Goal: Task Accomplishment & Management: Complete application form

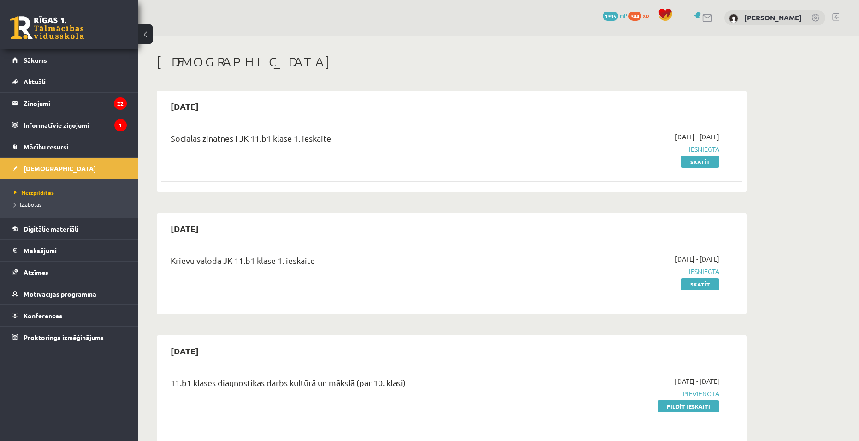
scroll to position [369, 0]
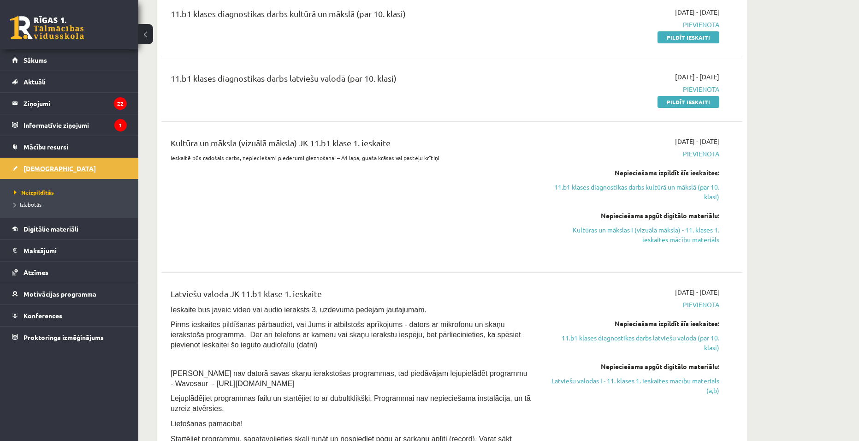
click at [77, 167] on link "[DEMOGRAPHIC_DATA]" at bounding box center [69, 168] width 115 height 21
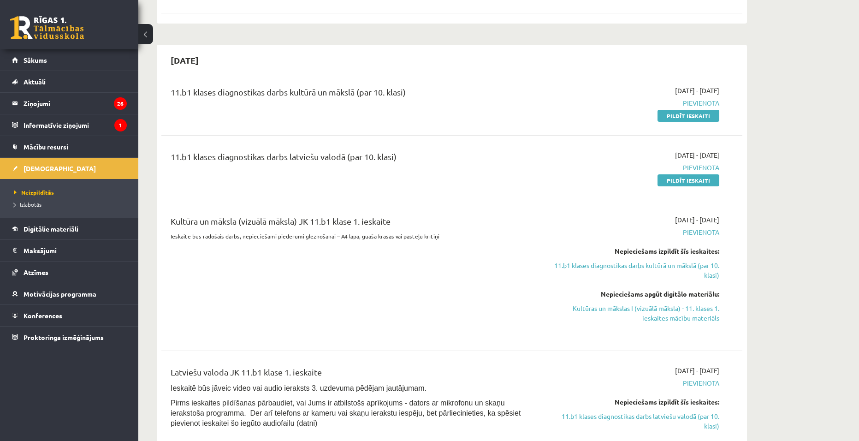
scroll to position [184, 0]
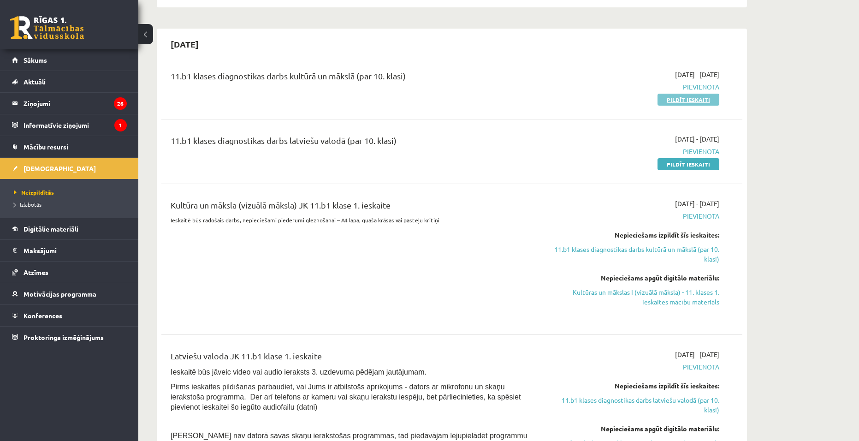
click at [689, 102] on link "Pildīt ieskaiti" at bounding box center [688, 100] width 62 height 12
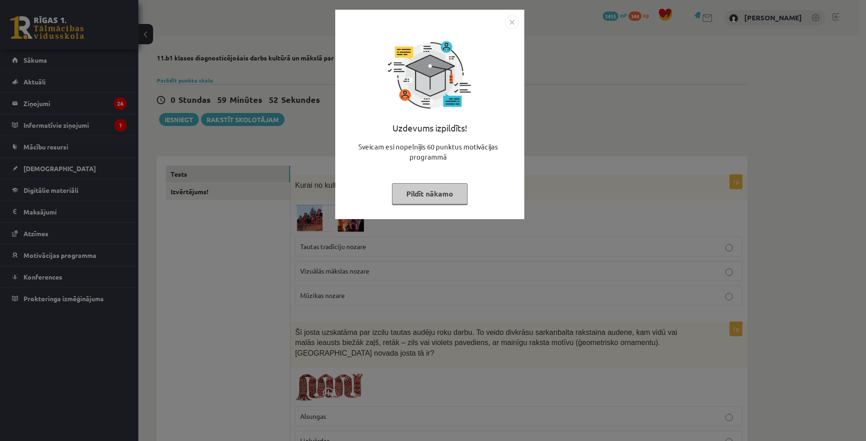
click at [434, 187] on button "Pildīt nākamo" at bounding box center [430, 193] width 76 height 21
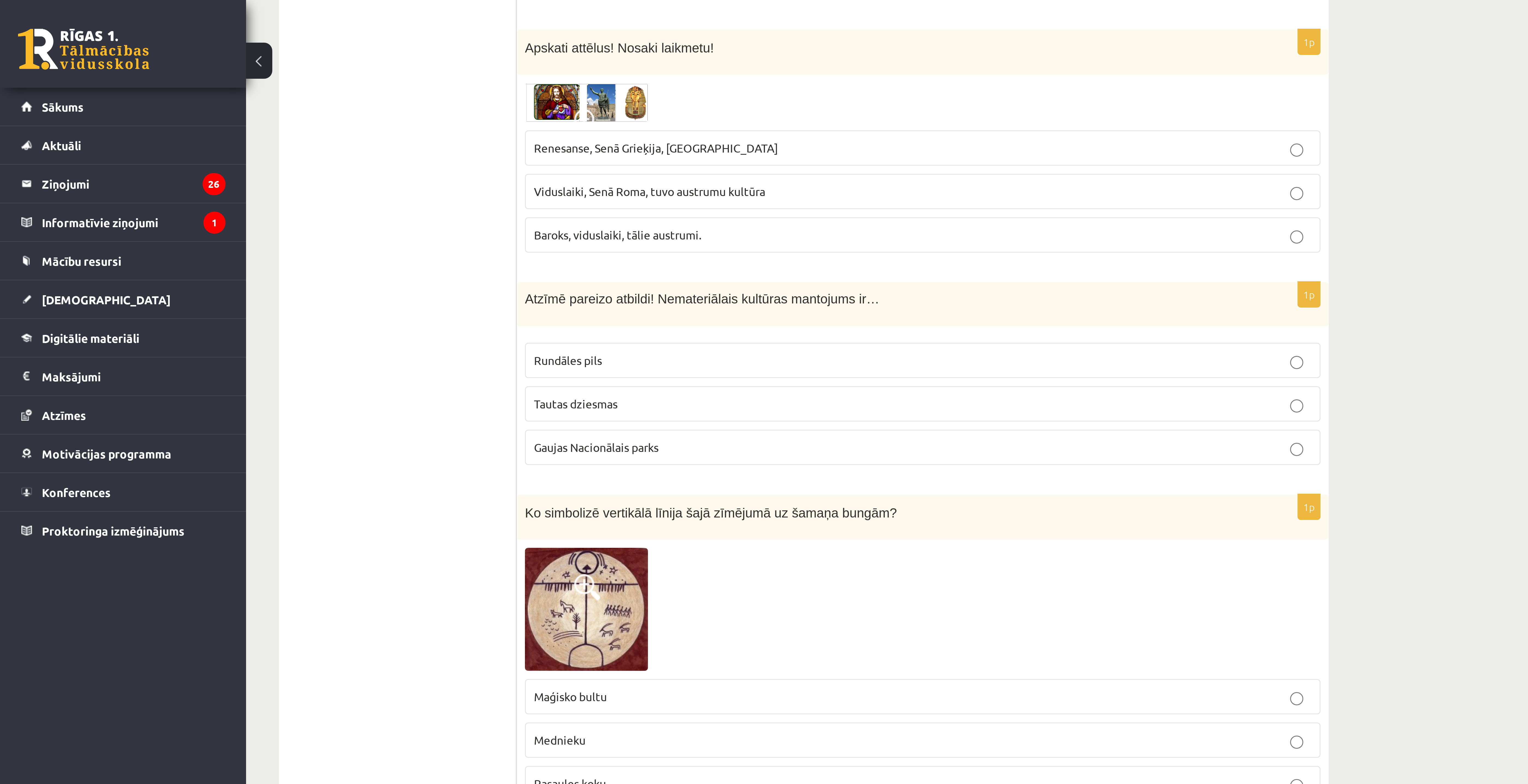
scroll to position [164, 0]
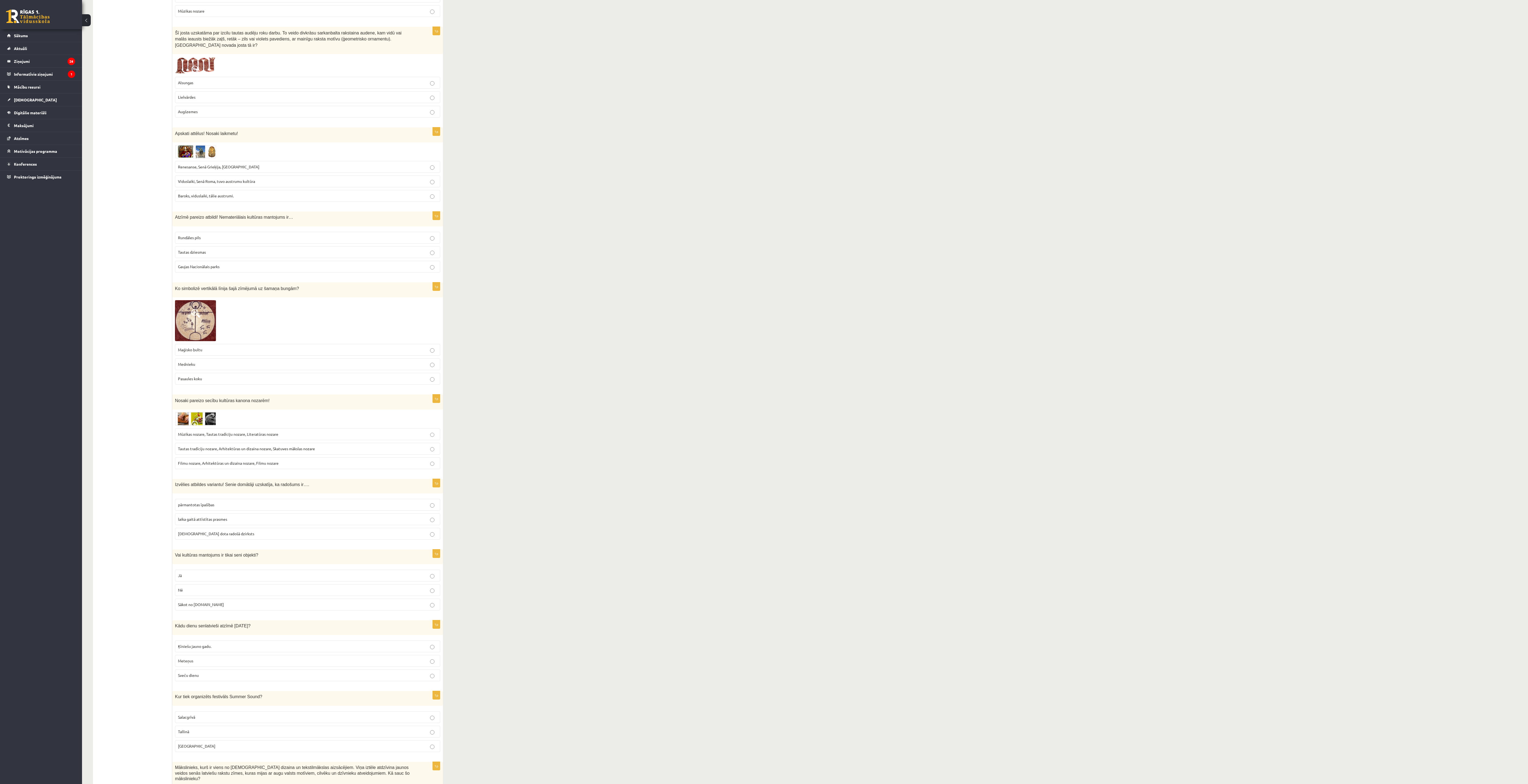
drag, startPoint x: 754, startPoint y: 149, endPoint x: 986, endPoint y: 300, distance: 276.8
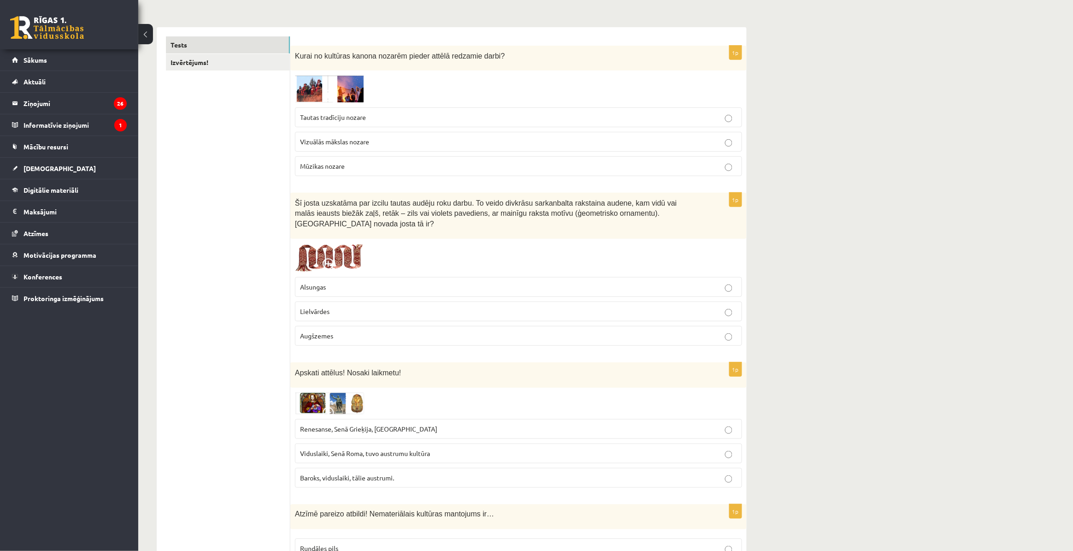
scroll to position [0, 0]
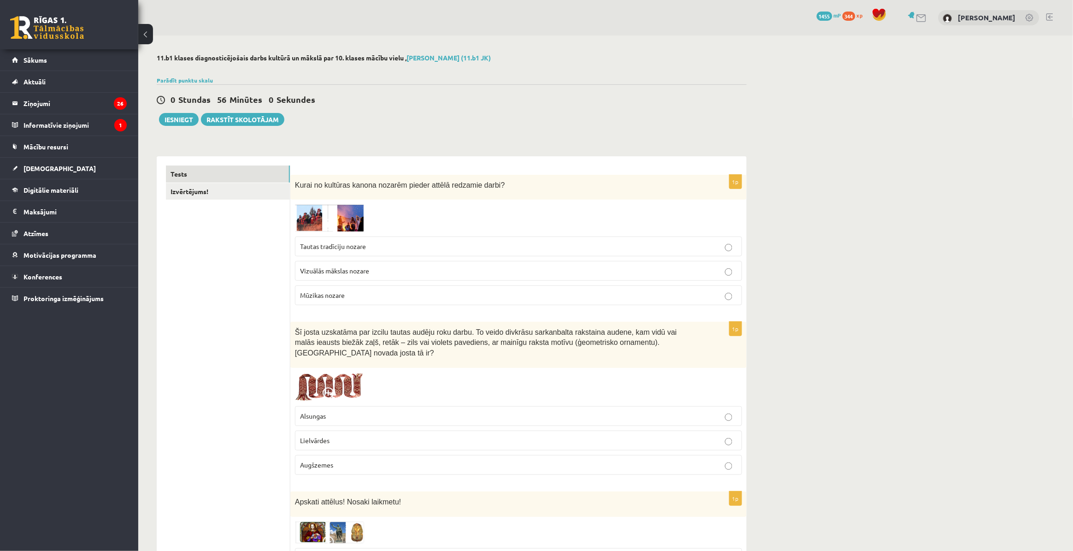
click at [303, 215] on img at bounding box center [329, 217] width 69 height 27
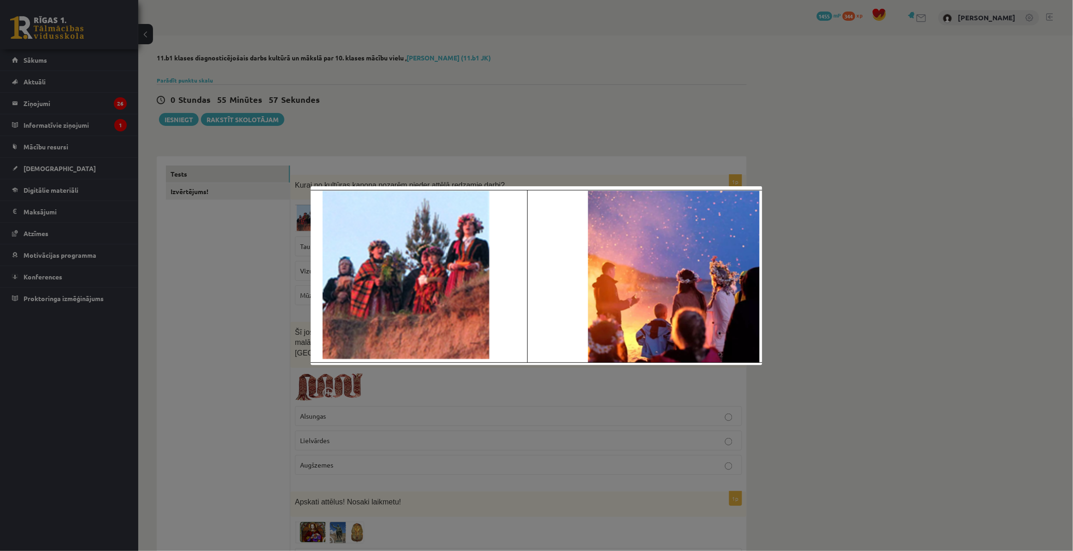
click at [238, 338] on div at bounding box center [536, 275] width 1073 height 551
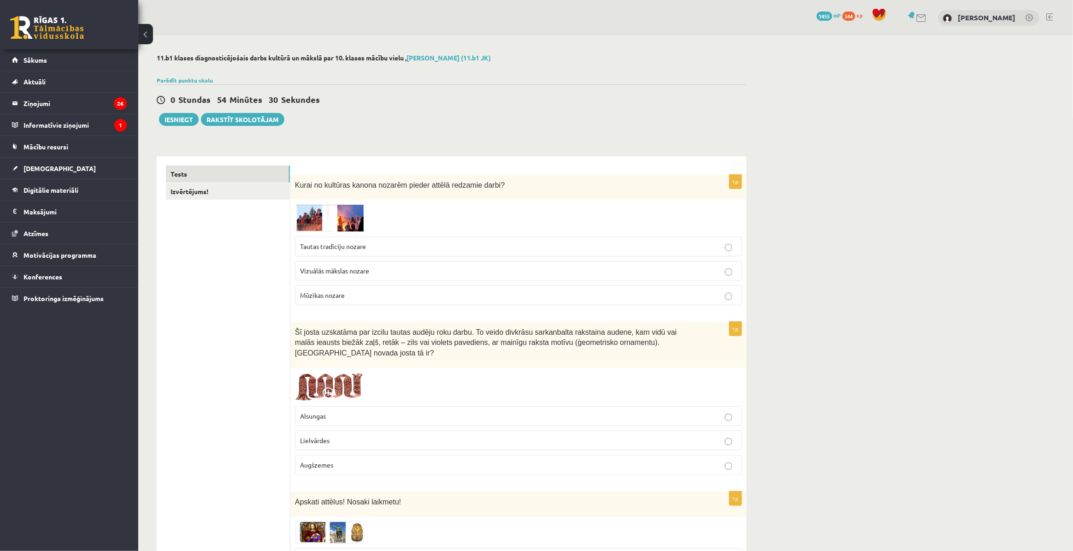
click at [381, 243] on p "Tautas tradīciju nozare" at bounding box center [518, 247] width 437 height 10
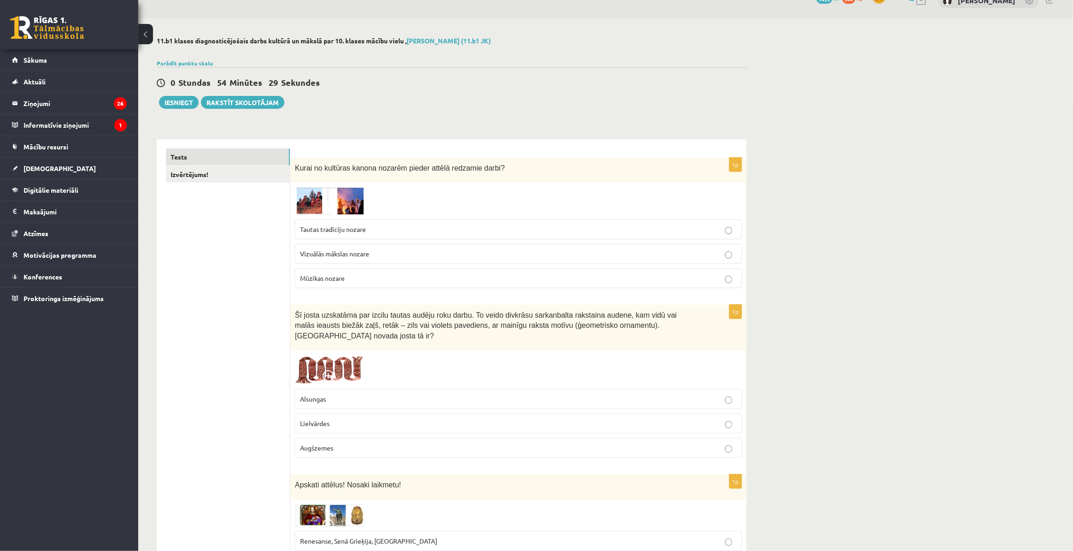
scroll to position [58, 0]
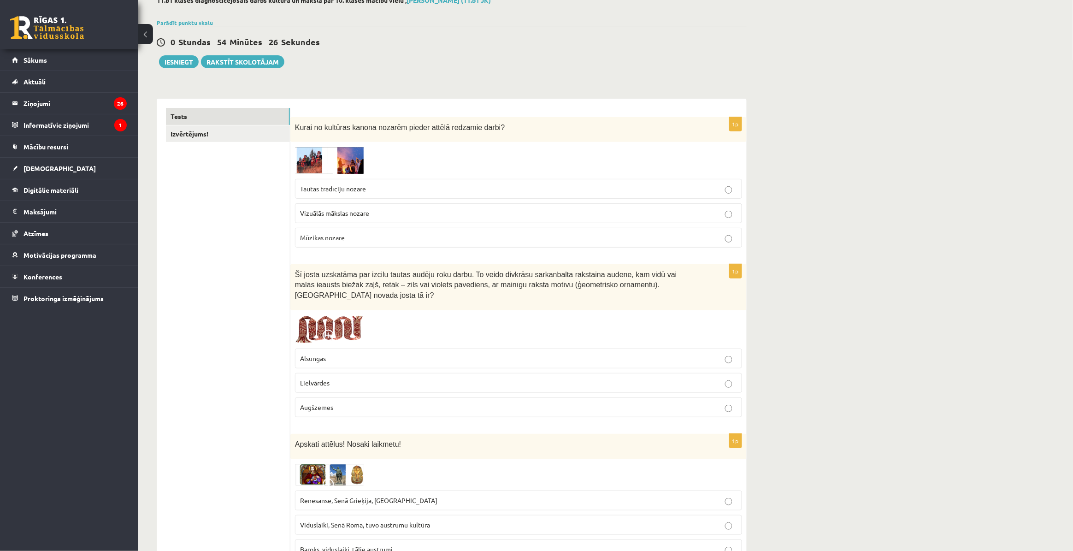
click at [359, 379] on label "Lielvārdes" at bounding box center [518, 383] width 447 height 20
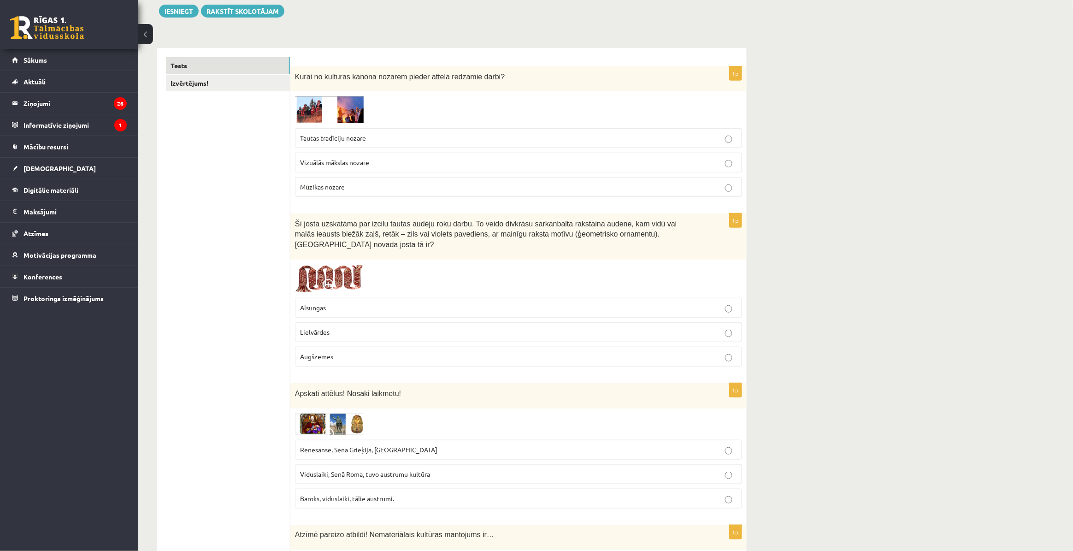
scroll to position [115, 0]
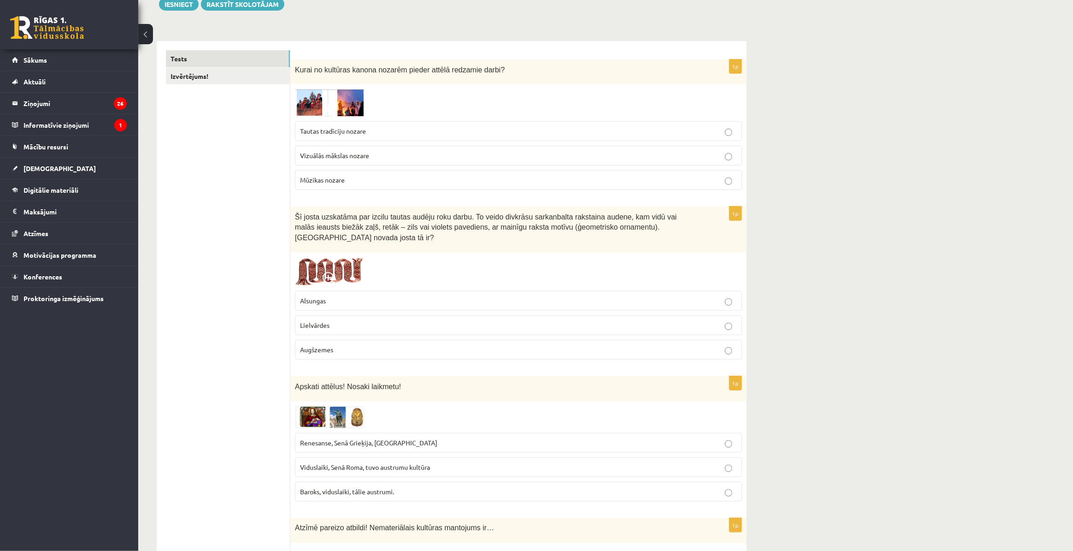
click at [399, 438] on p "Renesanse, Senā Grieķija, [GEOGRAPHIC_DATA]" at bounding box center [518, 443] width 437 height 10
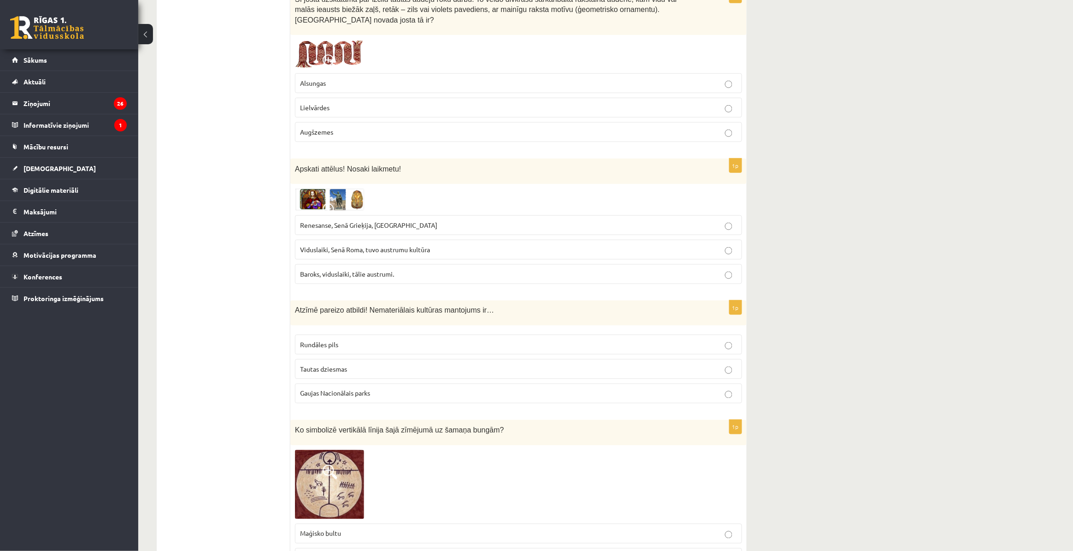
scroll to position [346, 0]
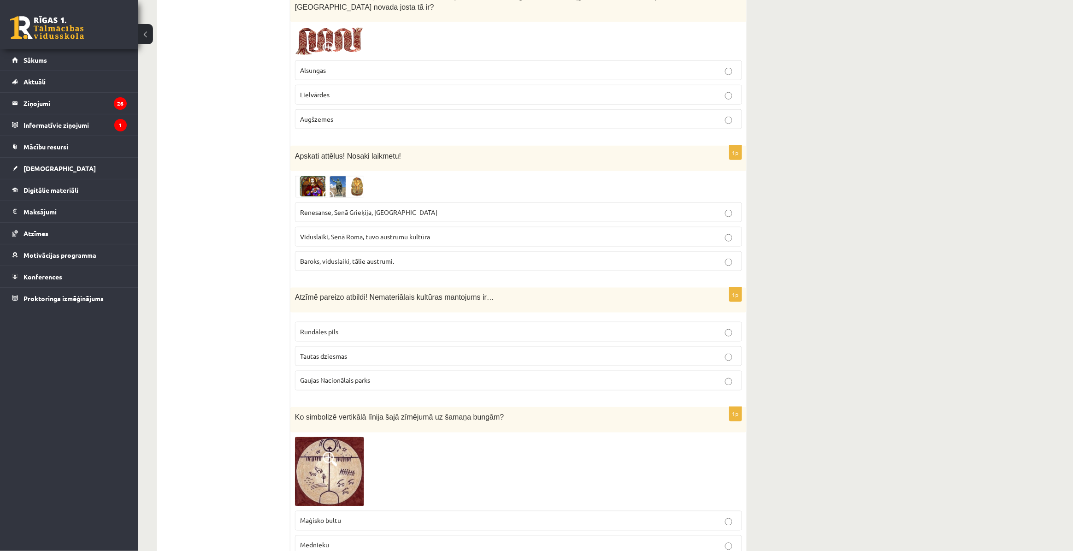
click at [362, 351] on p "Tautas dziesmas" at bounding box center [518, 356] width 437 height 10
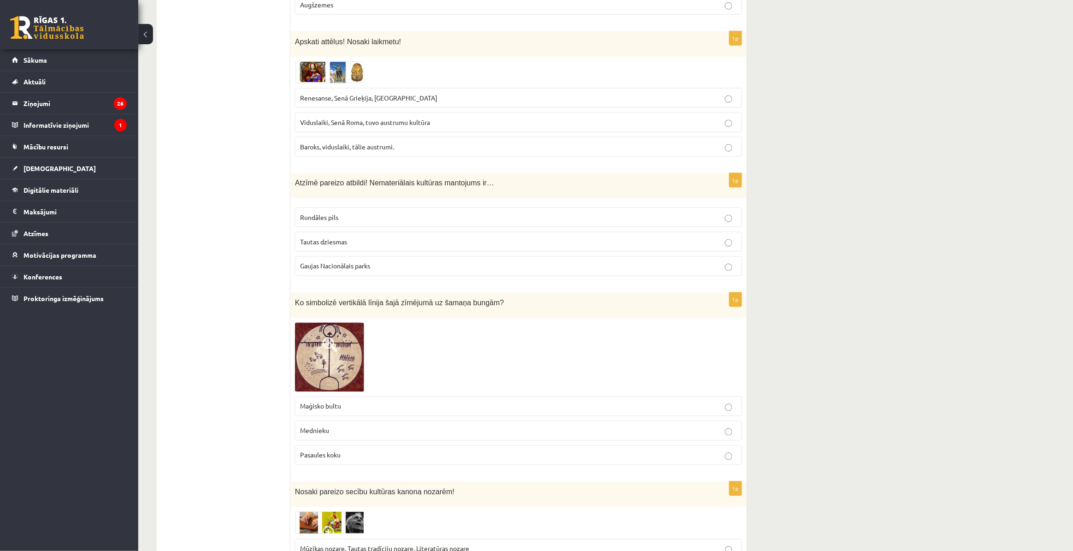
scroll to position [461, 0]
click at [347, 440] on p "Pasaules koku" at bounding box center [518, 454] width 437 height 10
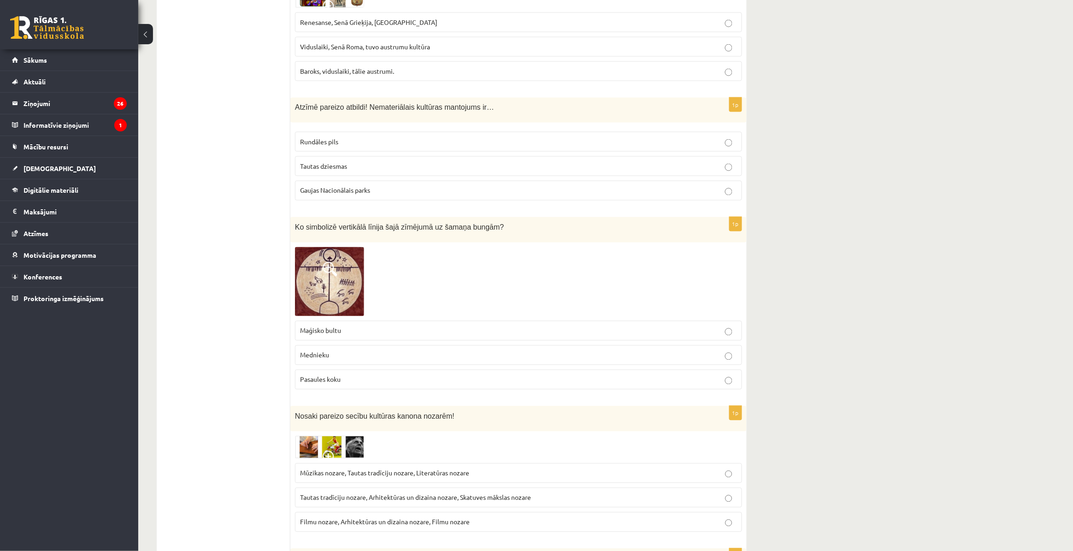
scroll to position [576, 0]
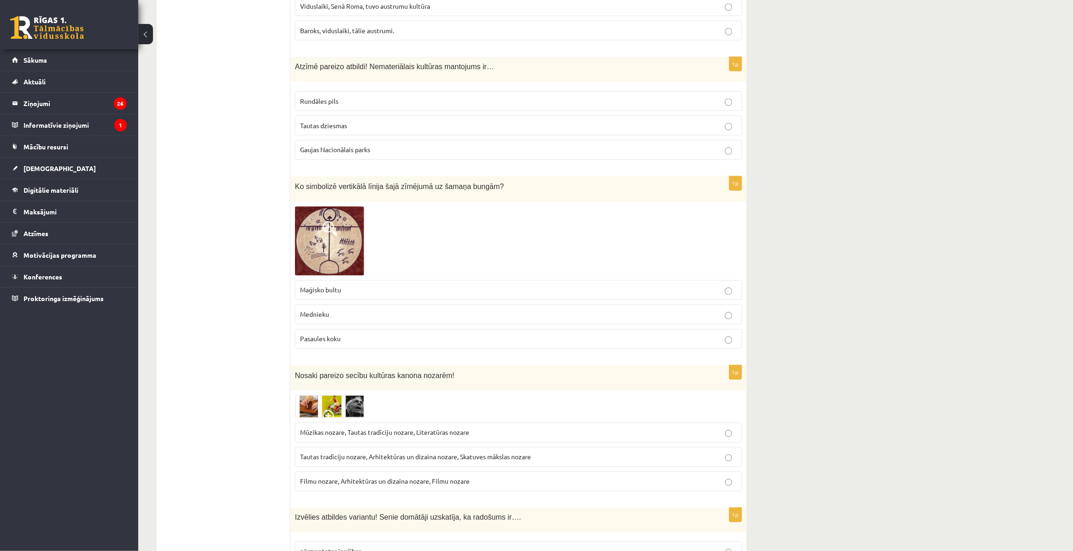
click at [388, 440] on span "Tautas tradīciju nozare, Arhitektūras un dizaina nozare, Skatuves mākslas nozare" at bounding box center [415, 457] width 231 height 8
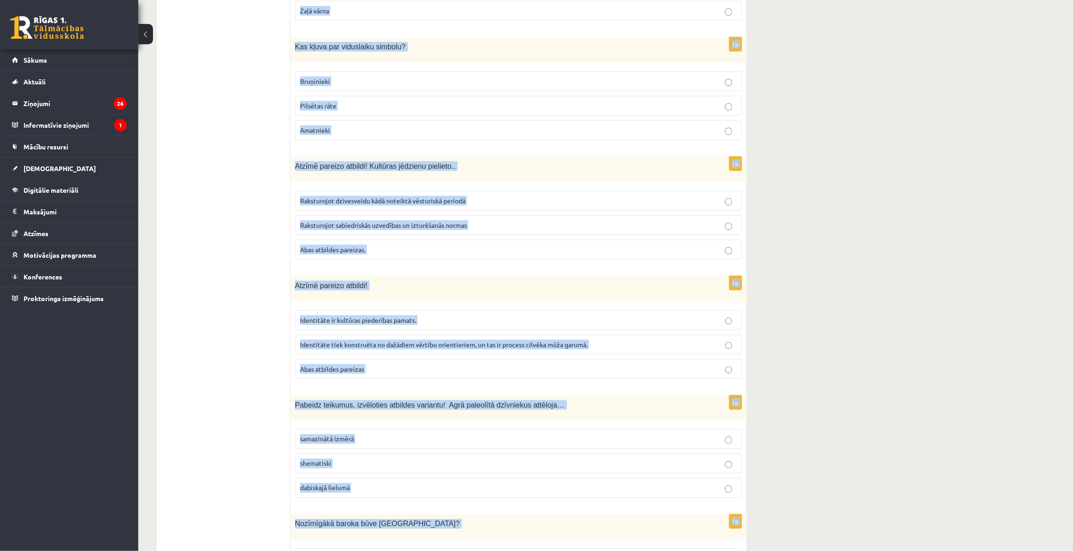
scroll to position [3513, 0]
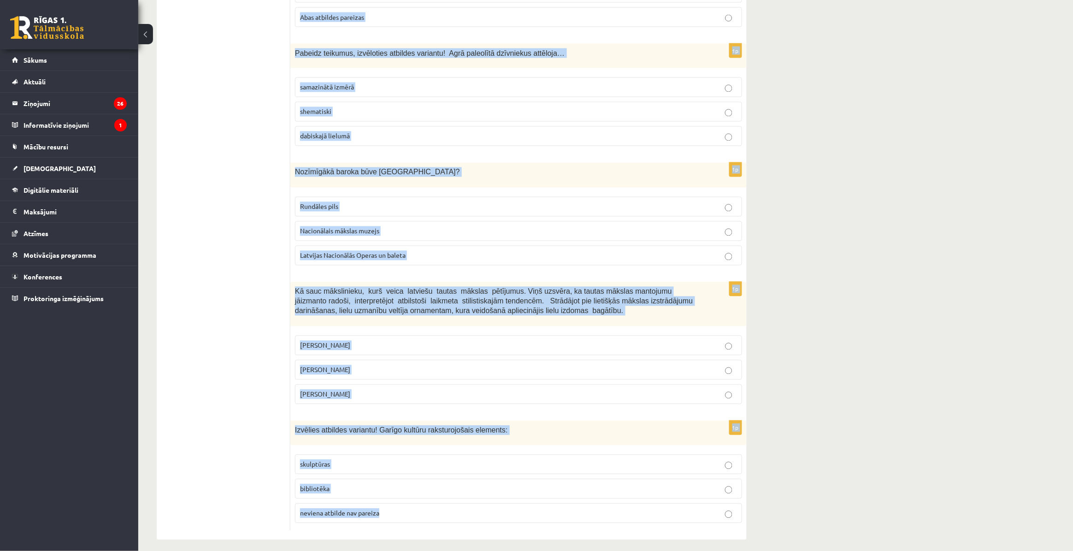
drag, startPoint x: 293, startPoint y: 337, endPoint x: 460, endPoint y: 507, distance: 237.9
copy form "Loremips dolorsit ametcons! Adipi elitsedd eiusmodte, in utlabore et…. dolorema…"
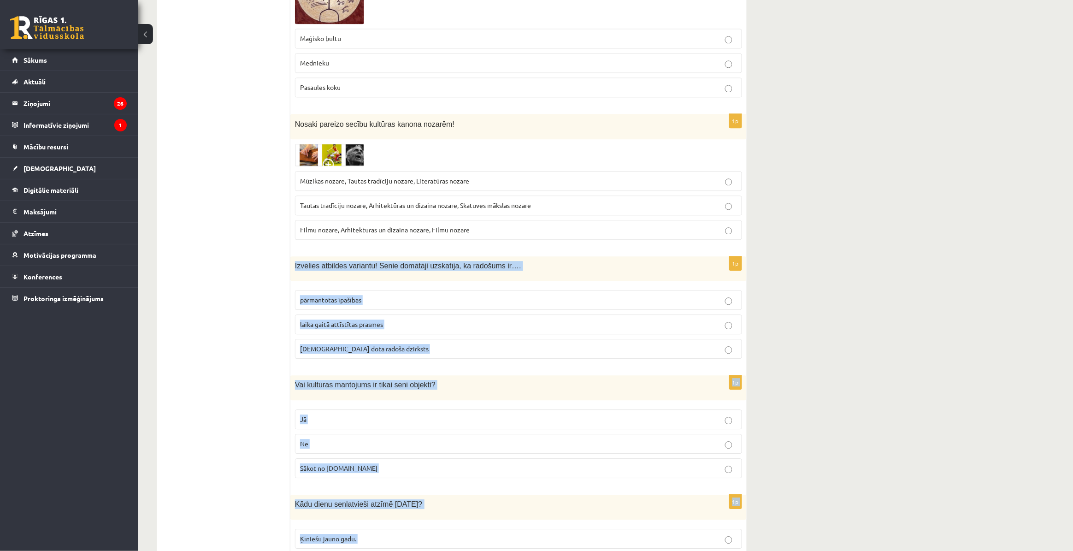
scroll to position [921, 0]
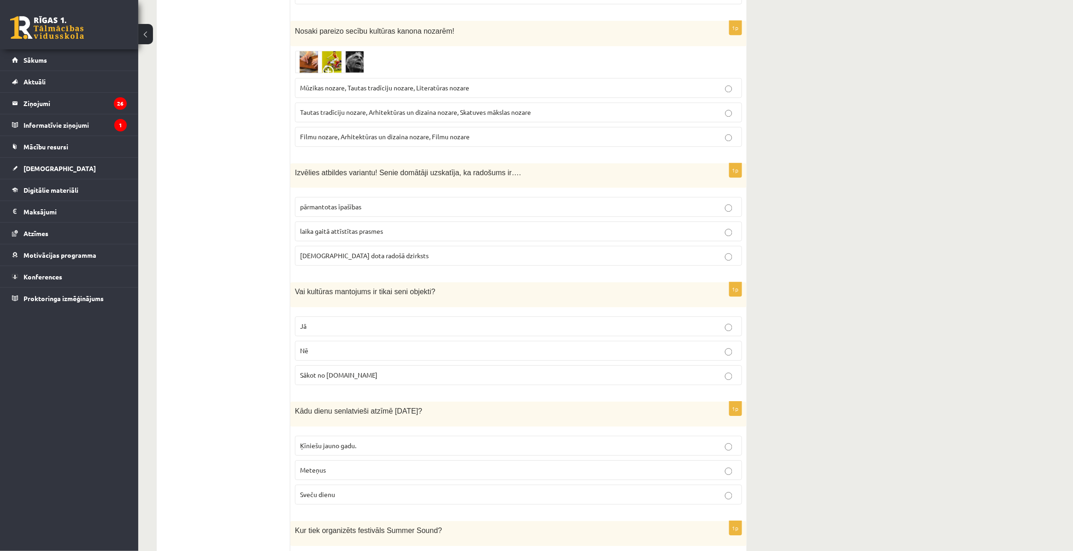
drag, startPoint x: 383, startPoint y: 248, endPoint x: 378, endPoint y: 250, distance: 5.2
click at [379, 251] on p "[DEMOGRAPHIC_DATA] dota radošā dzirksts" at bounding box center [518, 256] width 437 height 10
click at [347, 346] on p "Nē" at bounding box center [518, 351] width 437 height 10
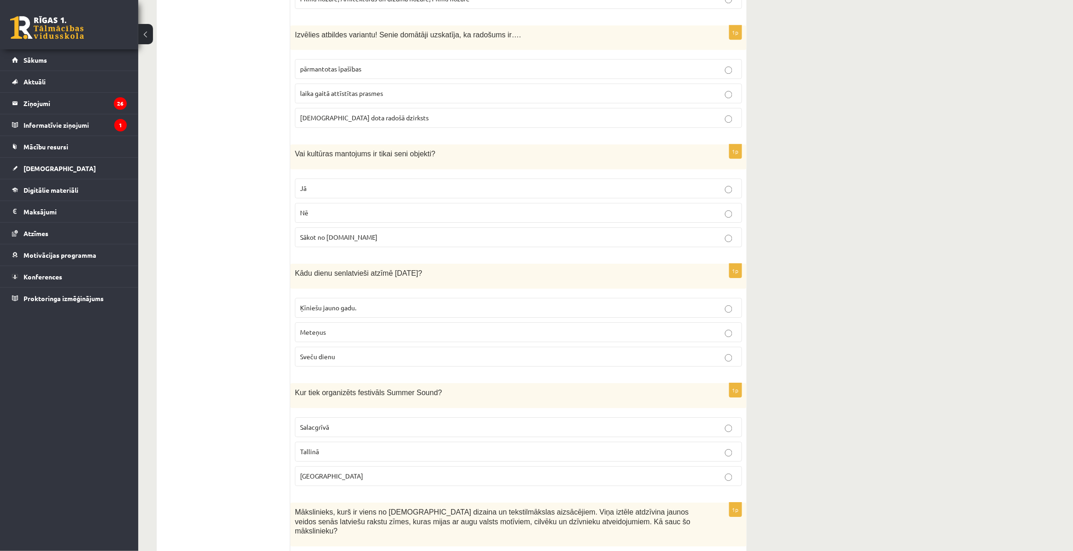
scroll to position [1094, 0]
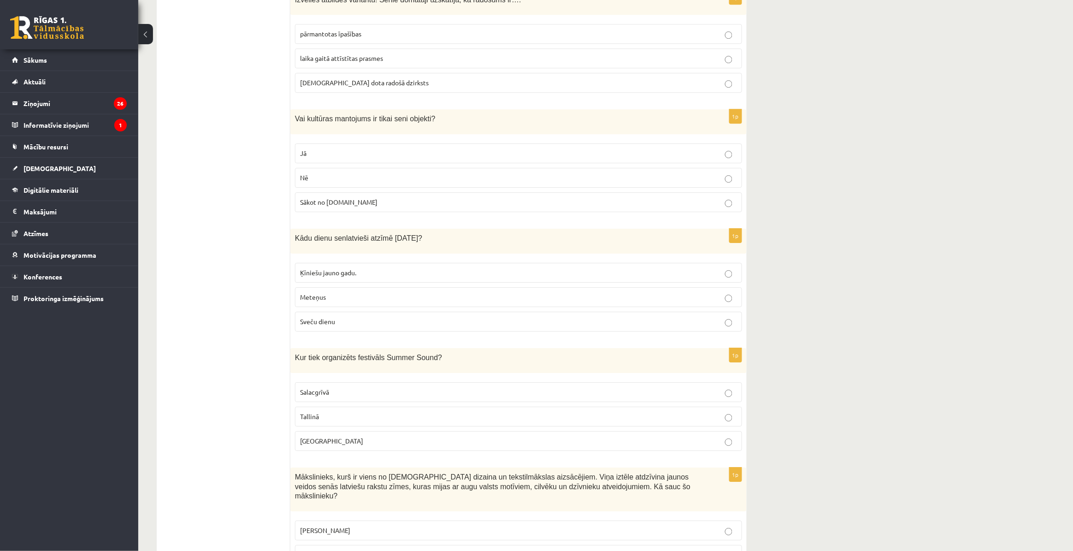
click at [330, 321] on label "Sveču dienu" at bounding box center [518, 322] width 447 height 20
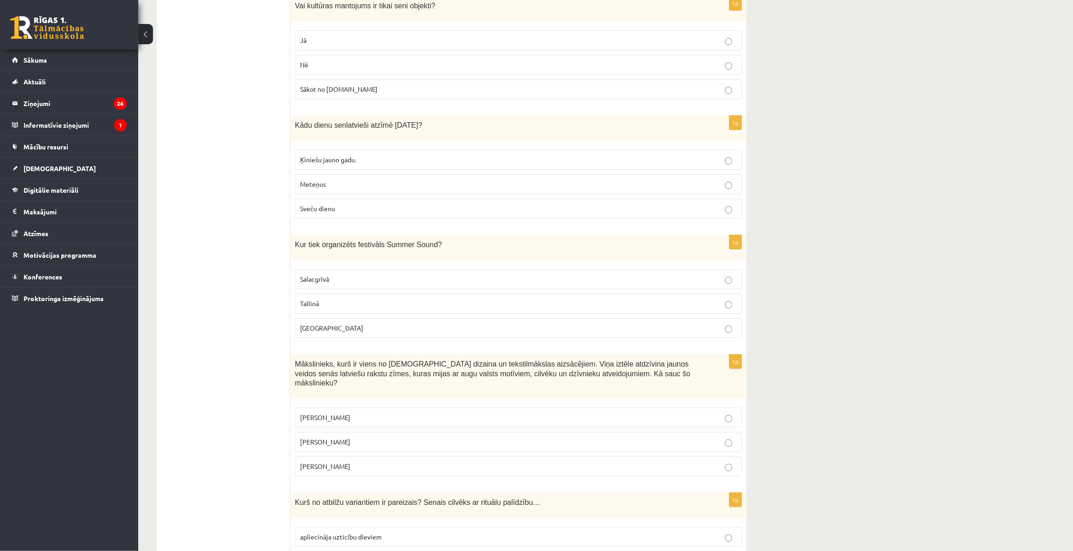
scroll to position [1209, 0]
click at [330, 316] on label "[GEOGRAPHIC_DATA]" at bounding box center [518, 326] width 447 height 20
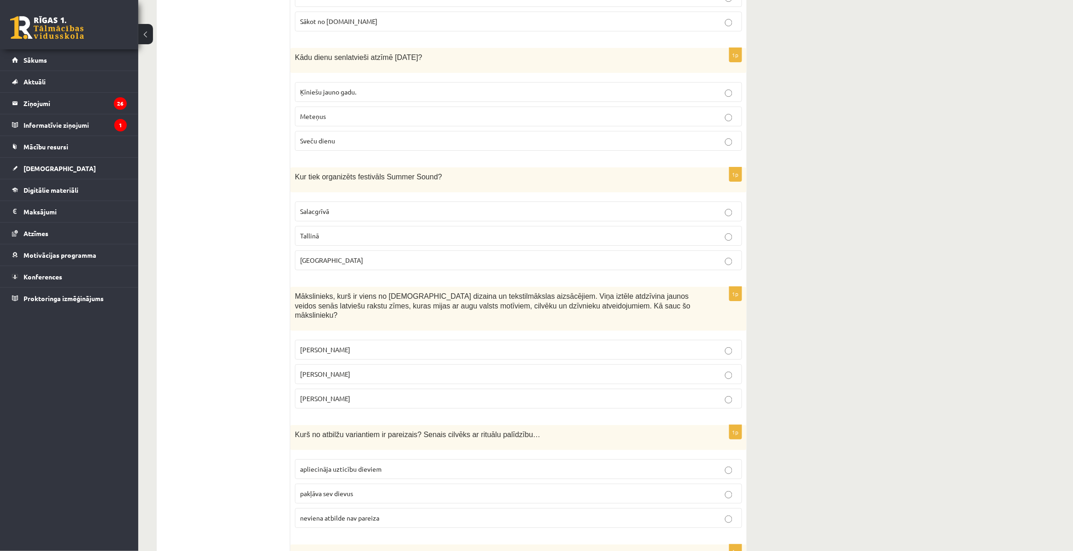
scroll to position [1324, 0]
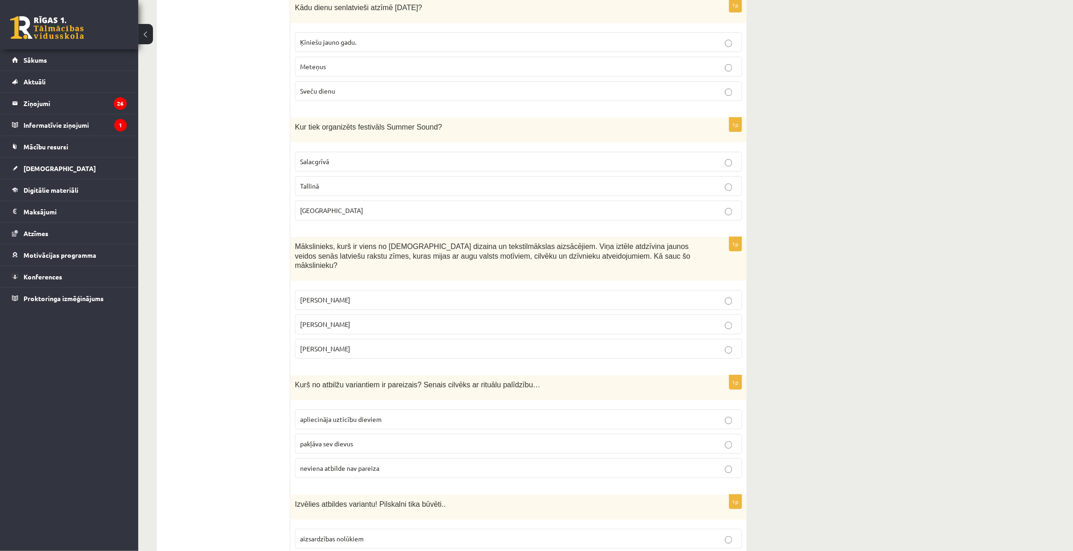
click at [344, 295] on p "[PERSON_NAME]" at bounding box center [518, 300] width 437 height 10
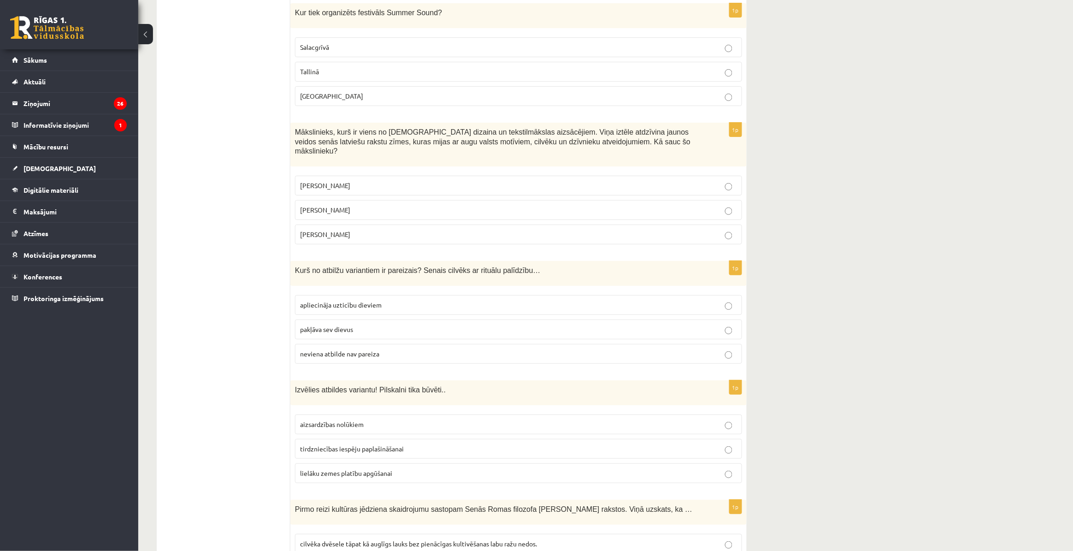
scroll to position [1439, 0]
click at [367, 300] on span "apliecināja uzticību dieviem" at bounding box center [341, 304] width 82 height 8
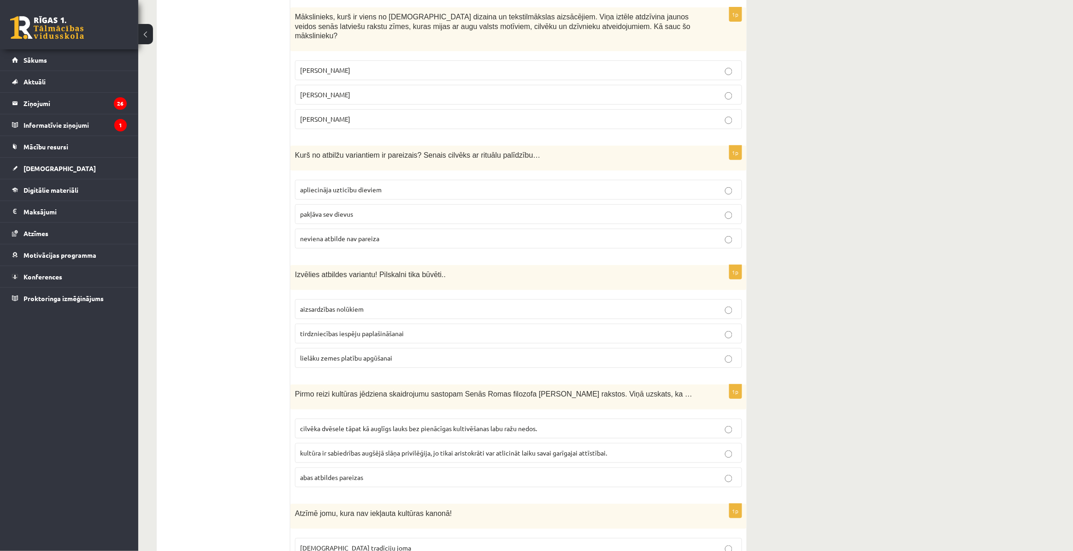
scroll to position [1555, 0]
click at [364, 303] on p "aizsardzības nolūkiem" at bounding box center [518, 308] width 437 height 10
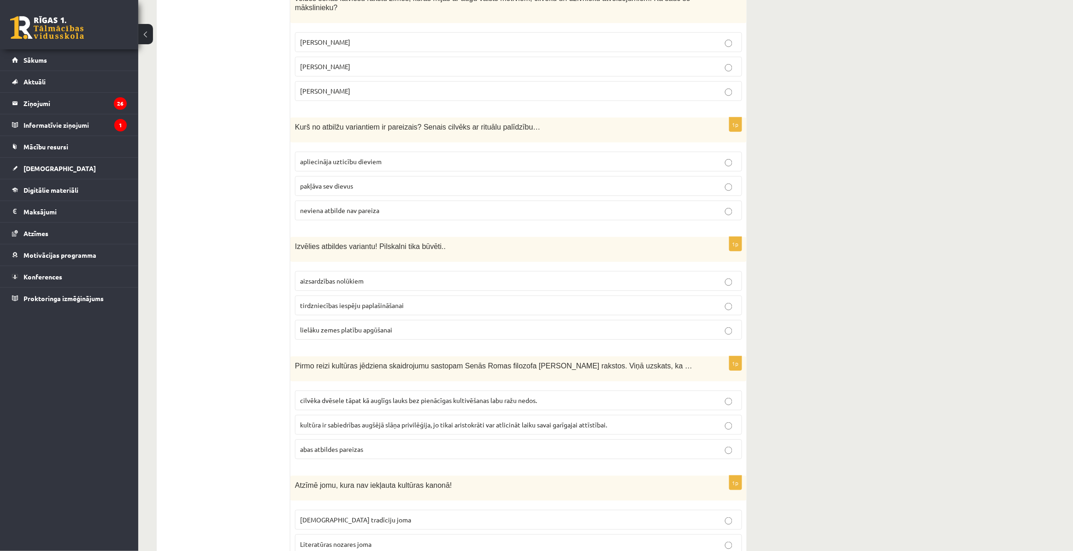
scroll to position [1727, 0]
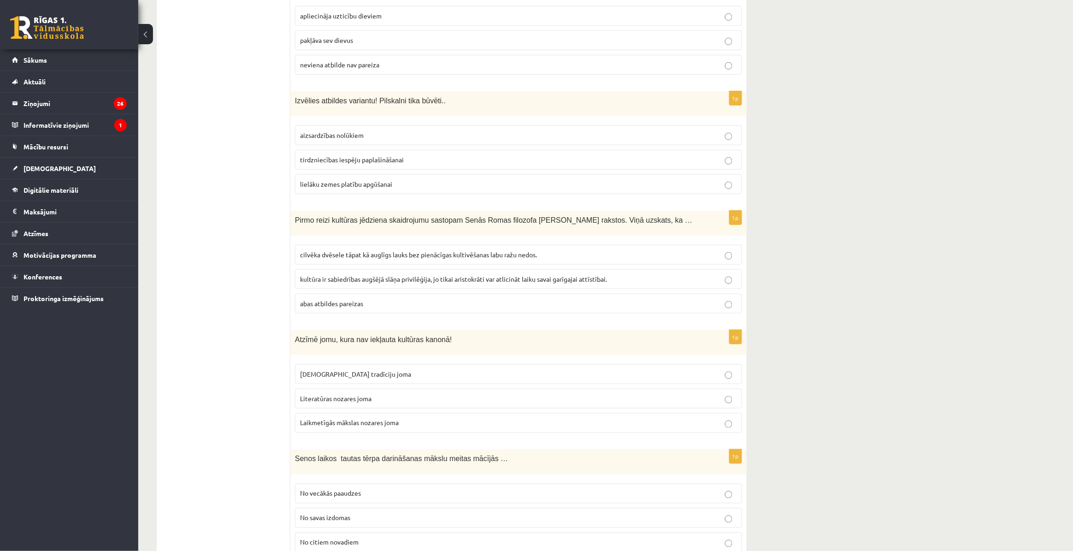
click at [381, 275] on span "kultūra ir sabiedrības augšējā slāņa privilēģija, jo tikai aristokrāti var atli…" at bounding box center [453, 279] width 307 height 8
click at [380, 249] on label "cilvēka dvēsele tāpat kā auglīgs lauks bez pienācīgas kultivēšanas labu ražu ne…" at bounding box center [518, 255] width 447 height 20
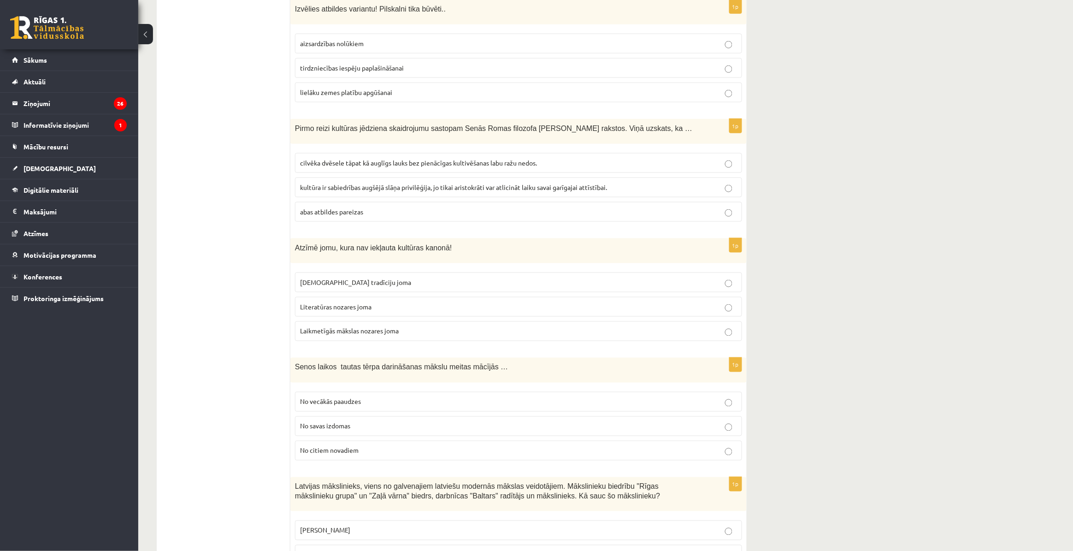
scroll to position [1843, 0]
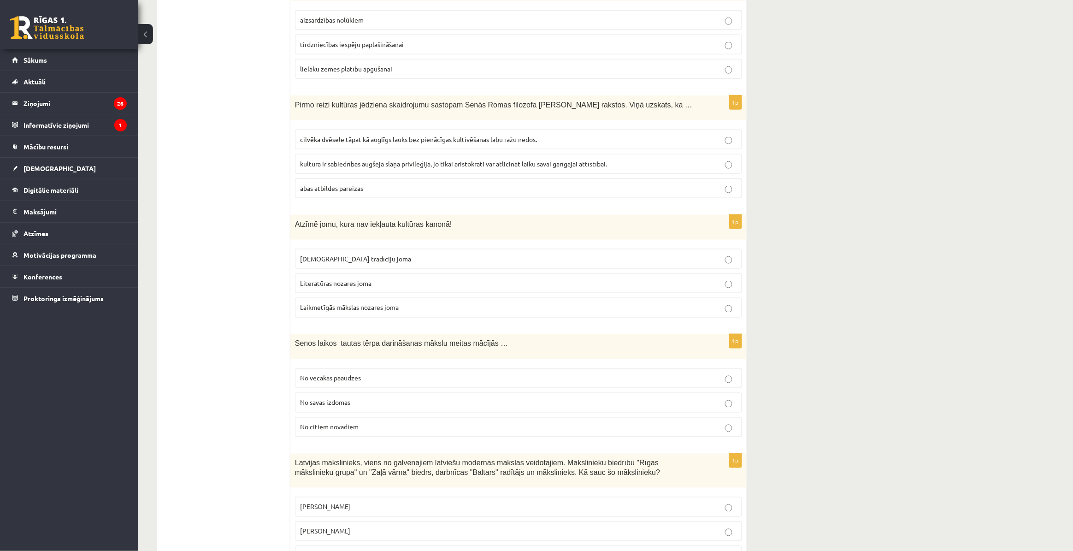
click at [380, 303] on span "Laikmetīgās mākslas nozares joma" at bounding box center [349, 307] width 99 height 8
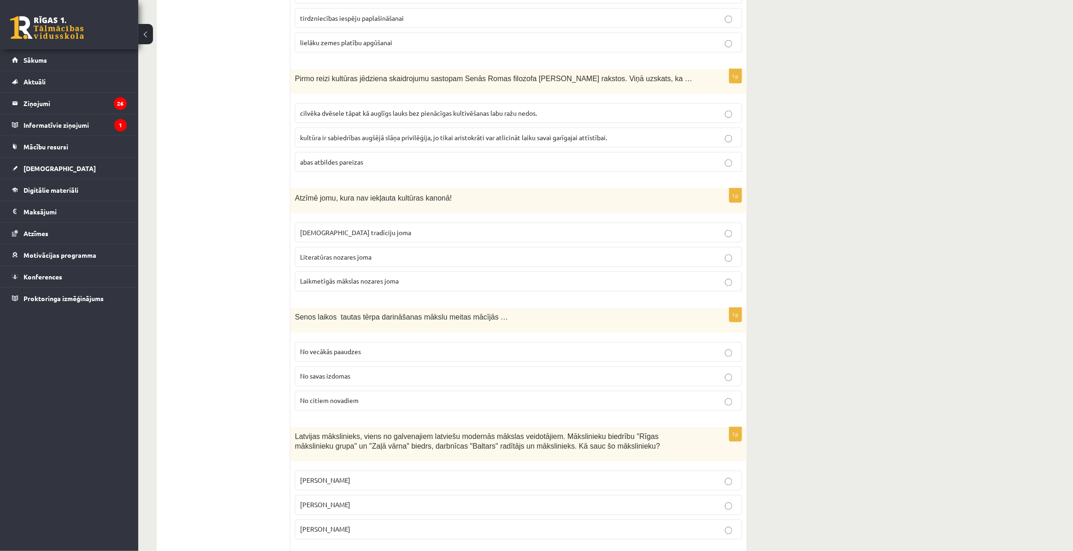
scroll to position [1958, 0]
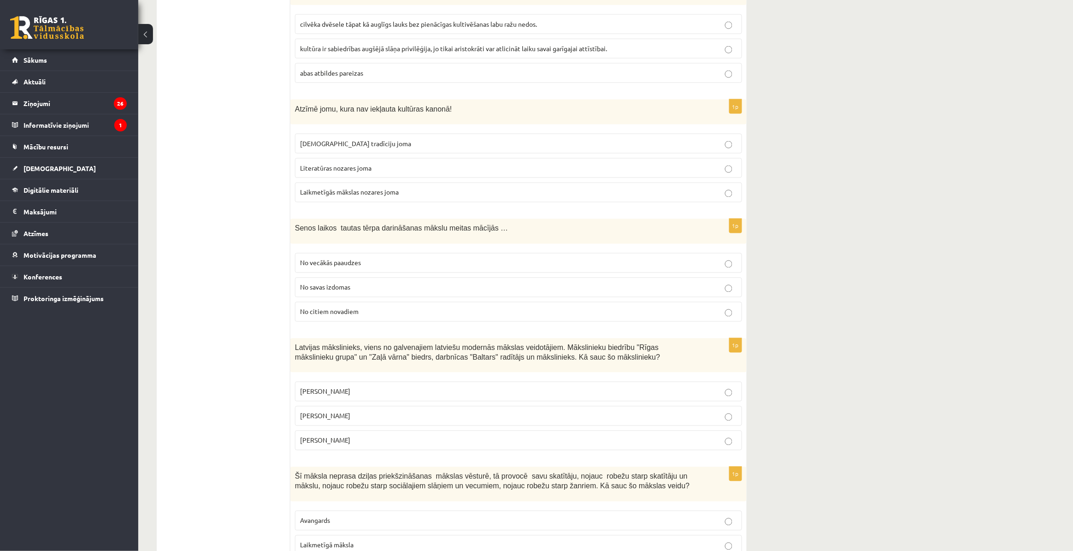
click at [348, 259] on span "No vecākās paaudzes" at bounding box center [330, 263] width 61 height 8
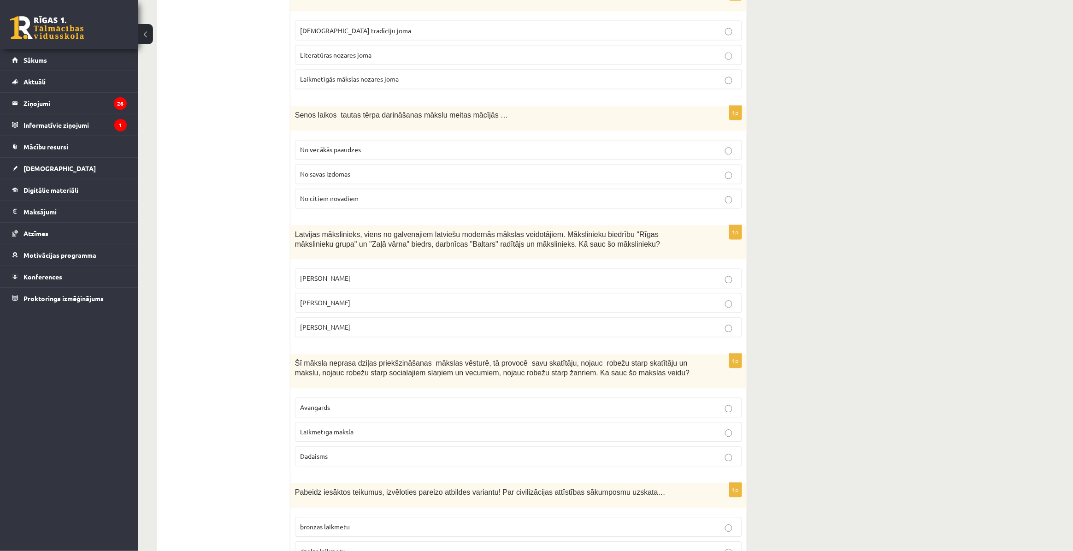
scroll to position [2073, 0]
click at [373, 296] on p "[PERSON_NAME]" at bounding box center [518, 301] width 437 height 10
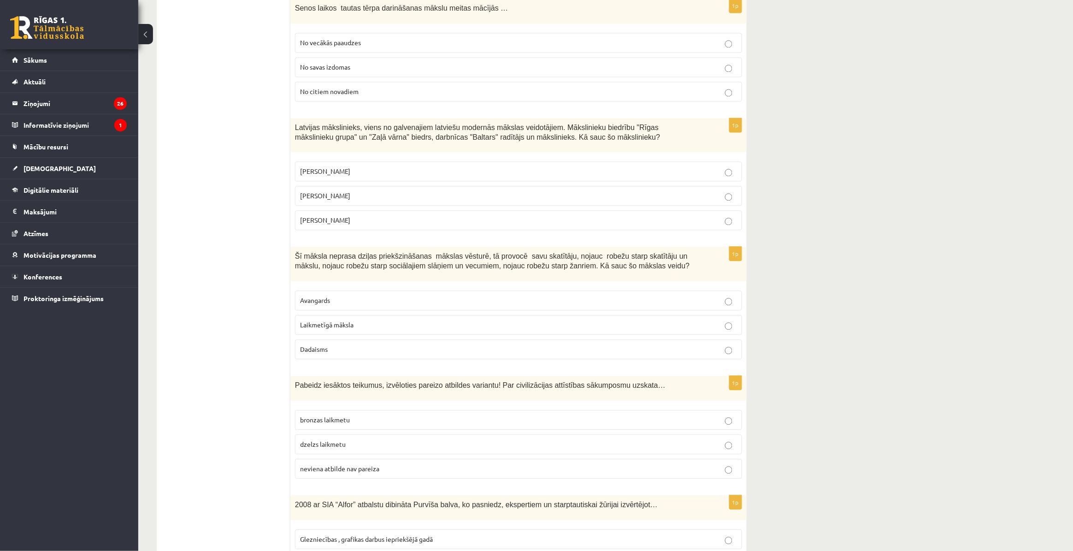
scroll to position [2188, 0]
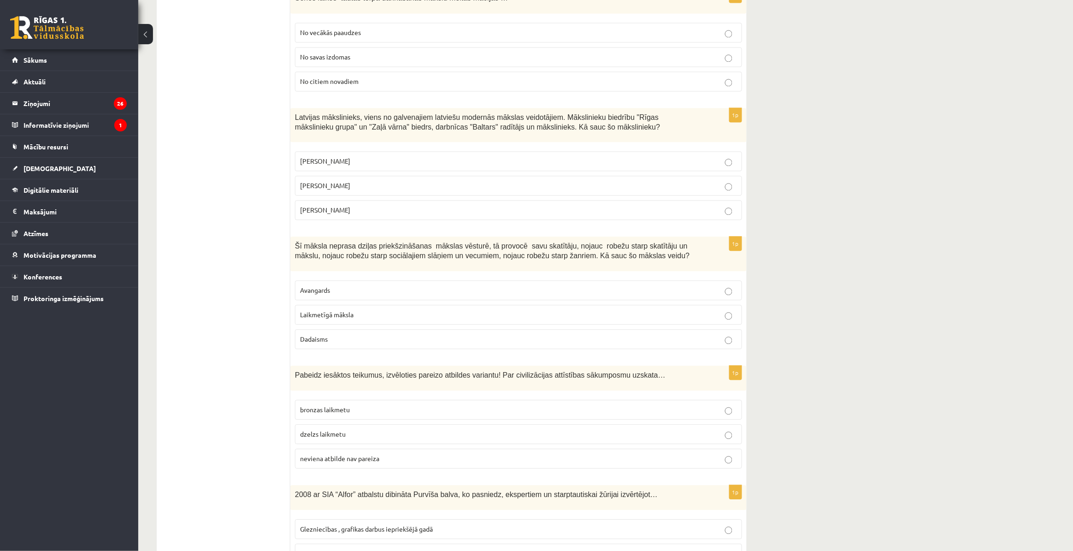
click at [355, 310] on p "Laikmetīgā māksla" at bounding box center [518, 315] width 437 height 10
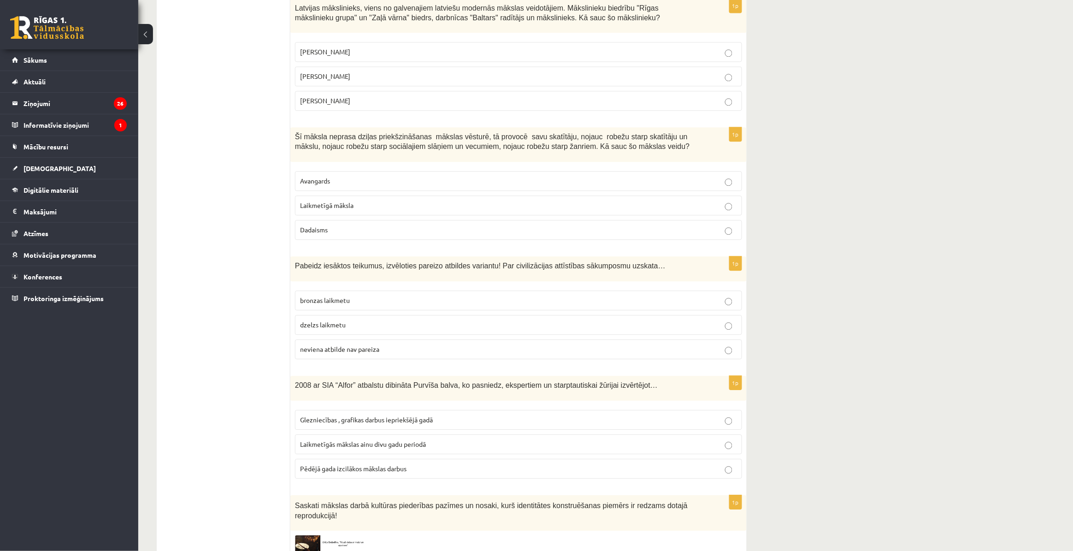
scroll to position [2304, 0]
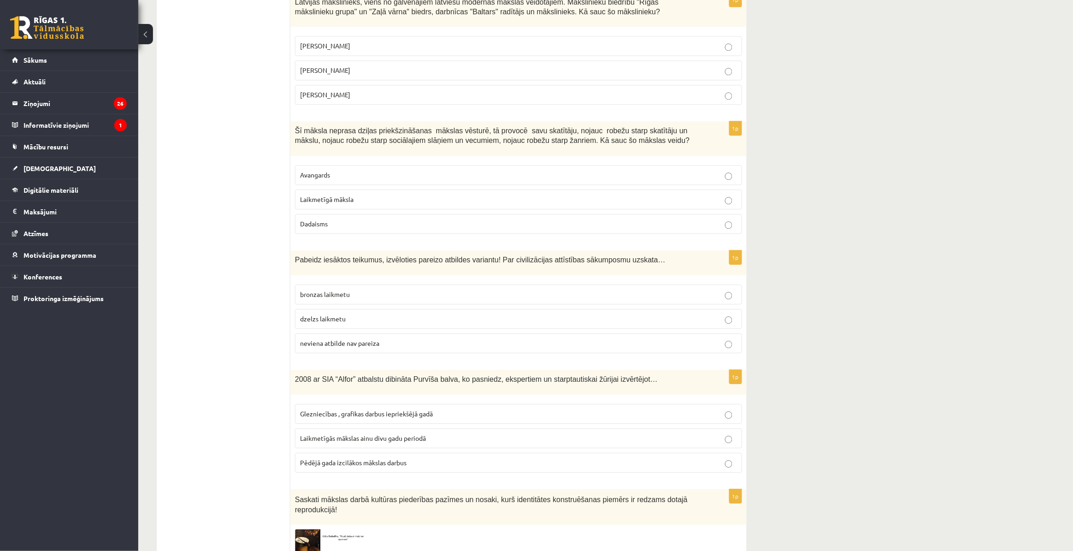
click at [351, 314] on p "dzelzs laikmetu" at bounding box center [518, 319] width 437 height 10
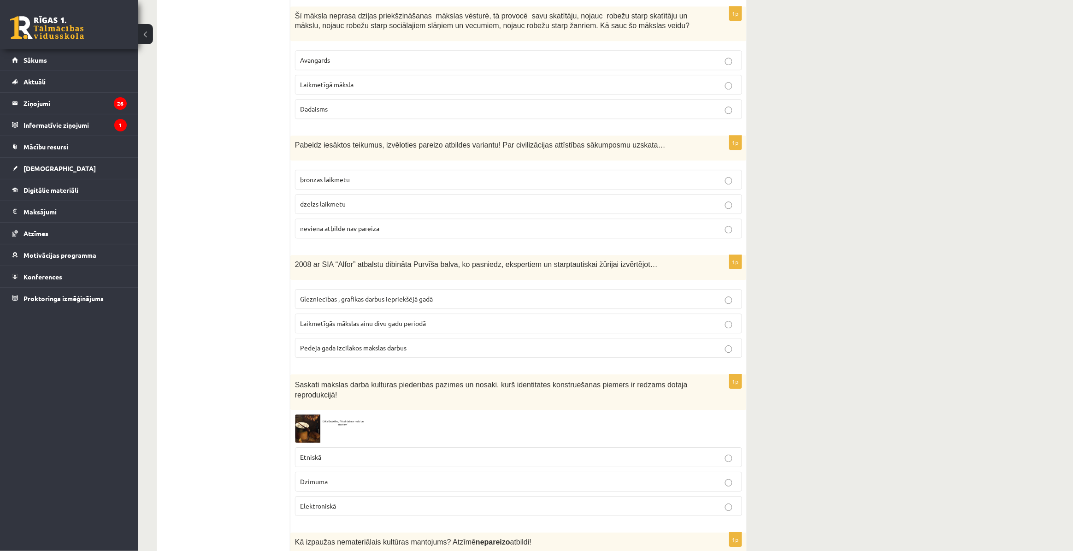
scroll to position [2419, 0]
click at [439, 294] on p "Glezniecības , grafikas darbus iepriekšējā gadā" at bounding box center [518, 299] width 437 height 10
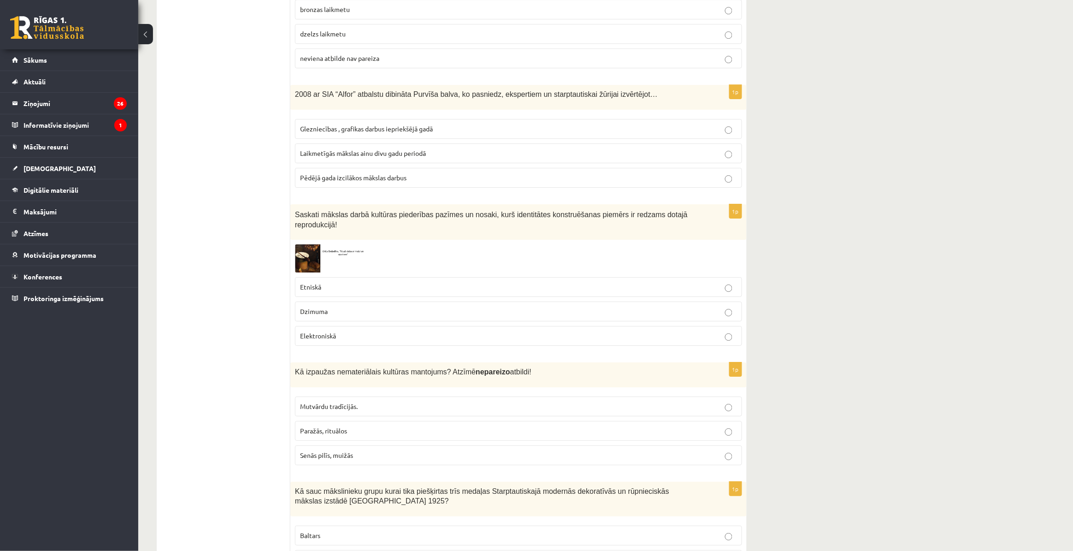
scroll to position [2592, 0]
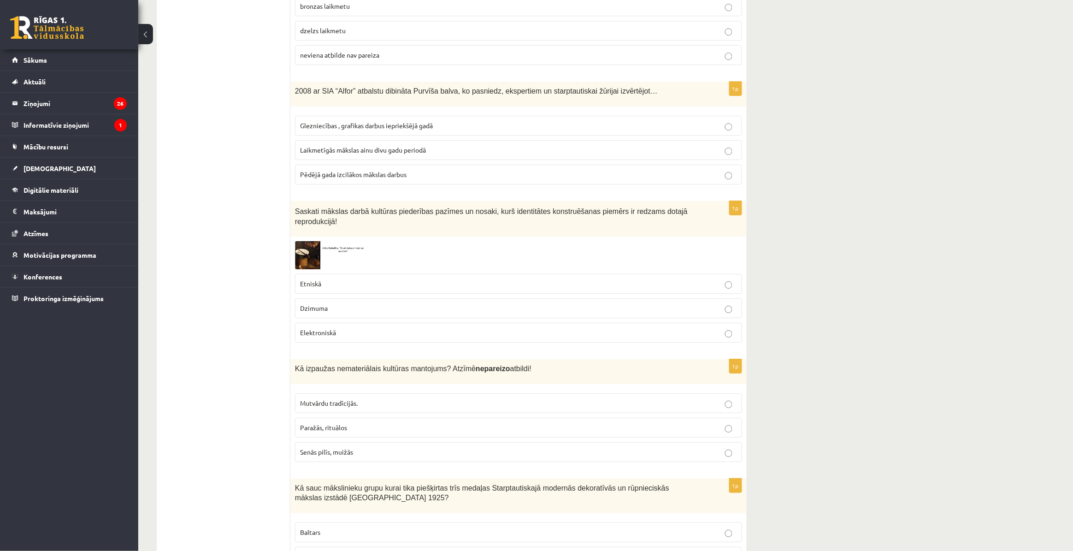
click at [369, 279] on p "Etniskā" at bounding box center [518, 284] width 437 height 10
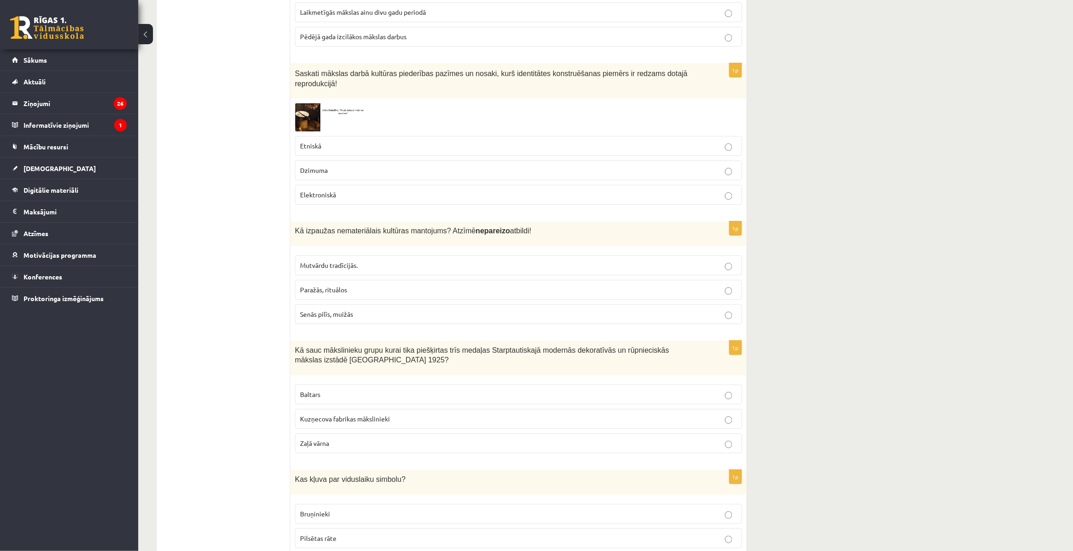
scroll to position [2765, 0]
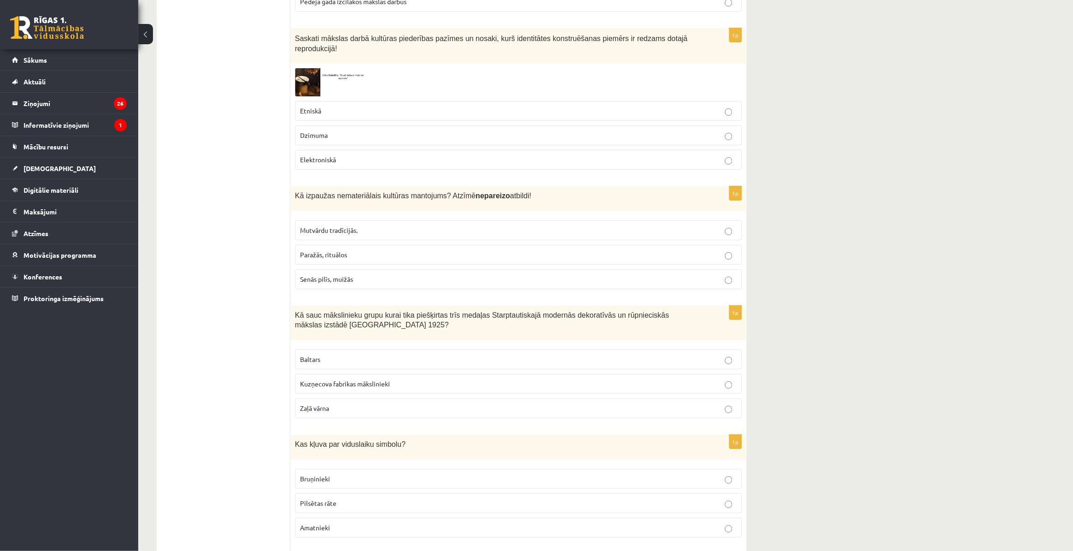
click at [367, 274] on p "Senās pilīs, muižās" at bounding box center [518, 279] width 437 height 10
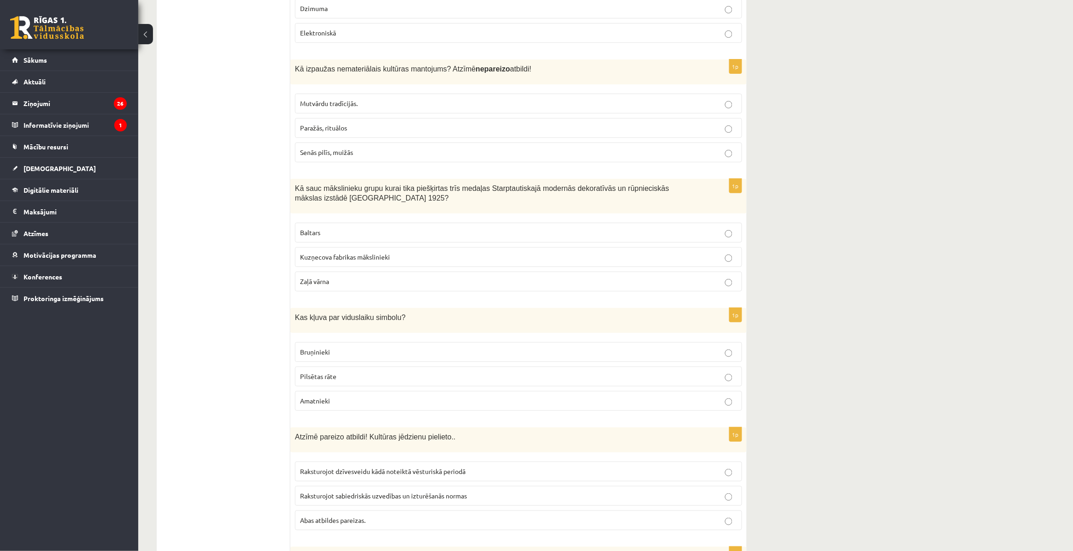
scroll to position [2937, 0]
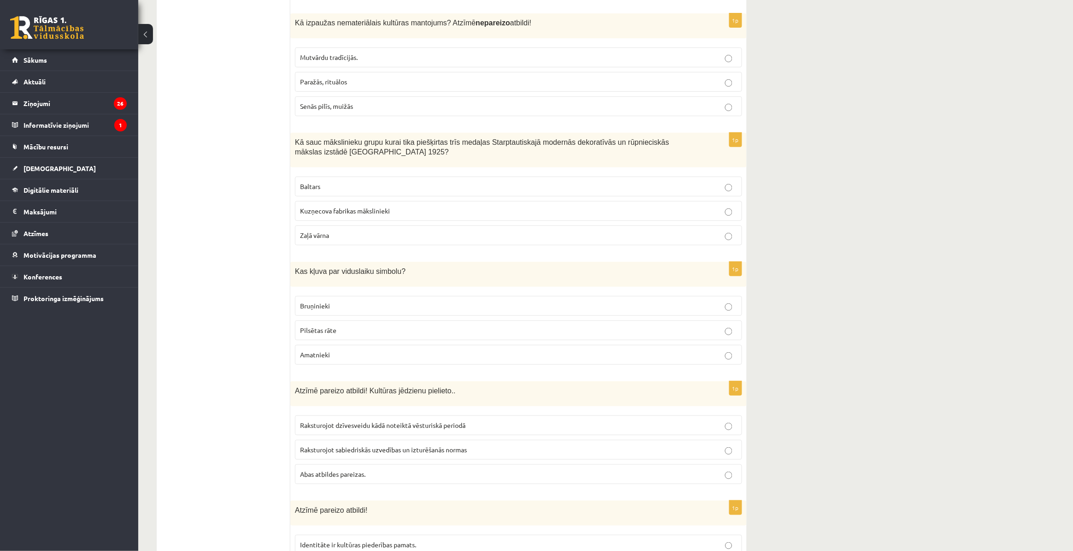
click at [377, 182] on p "Baltars" at bounding box center [518, 187] width 437 height 10
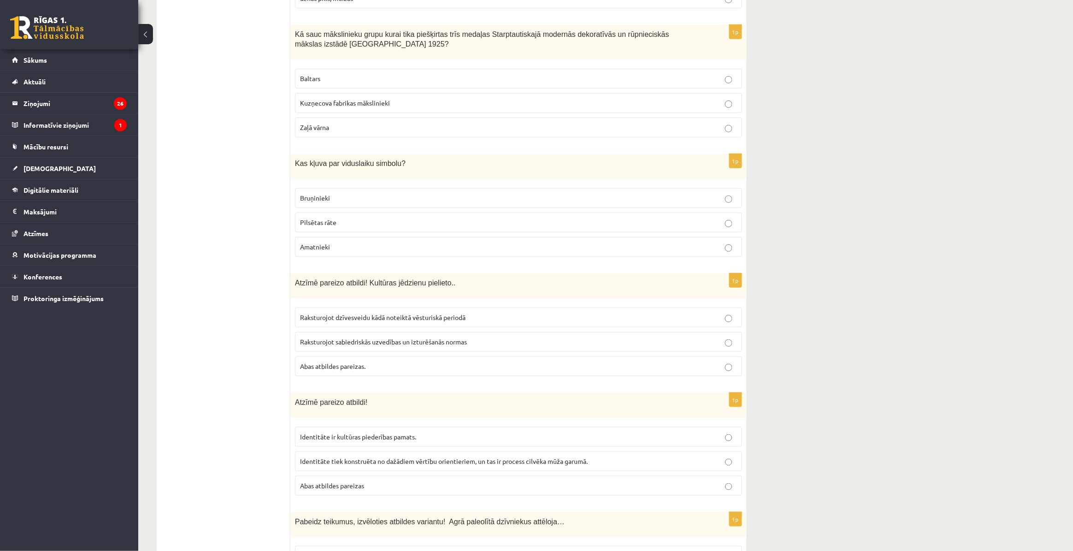
scroll to position [3053, 0]
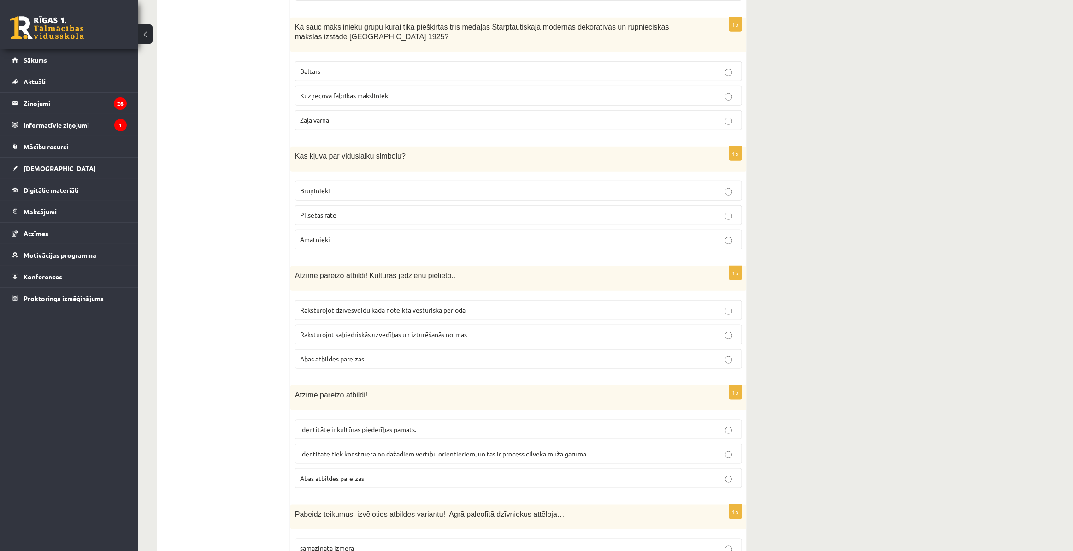
click at [342, 181] on label "Bruņinieki" at bounding box center [518, 191] width 447 height 20
click at [380, 306] on span "Raksturojot dzīvesveidu kādā noteiktā vēsturiskā periodā" at bounding box center [382, 310] width 165 height 8
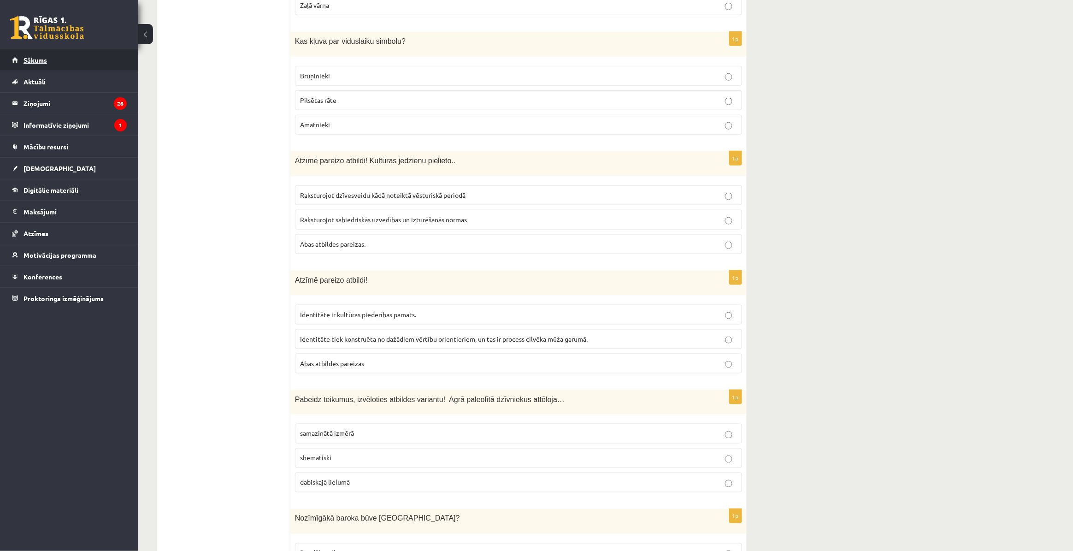
scroll to position [3168, 0]
click at [385, 358] on p "Abas atbildes pareizas" at bounding box center [518, 363] width 437 height 10
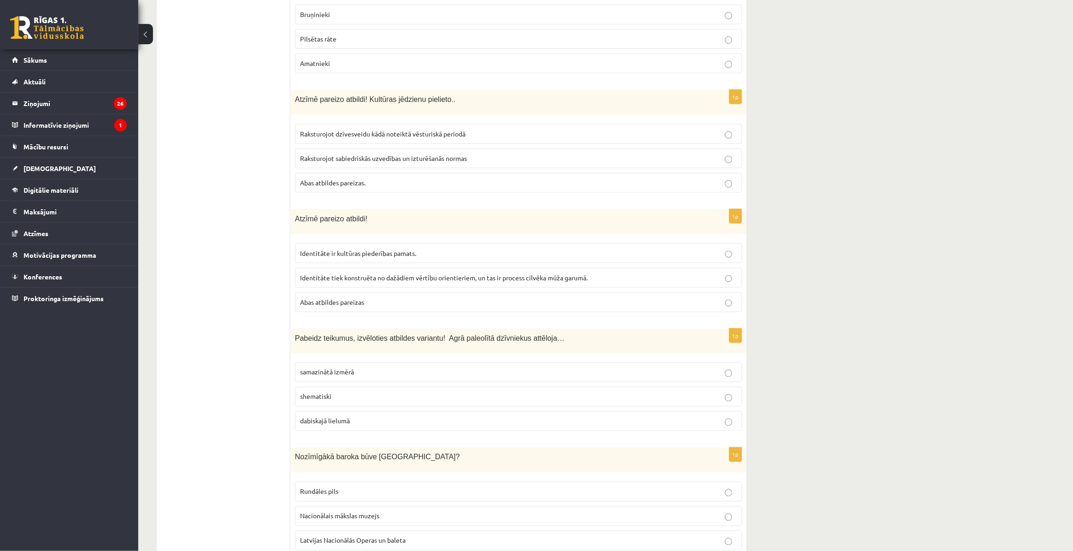
scroll to position [3283, 0]
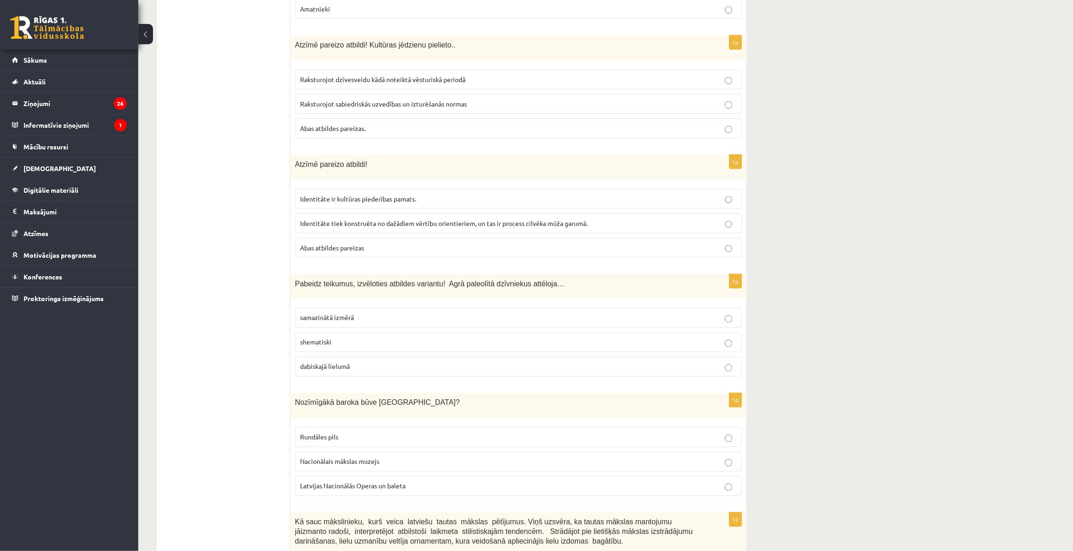
click at [345, 362] on span "dabiskajā lielumā" at bounding box center [325, 366] width 50 height 8
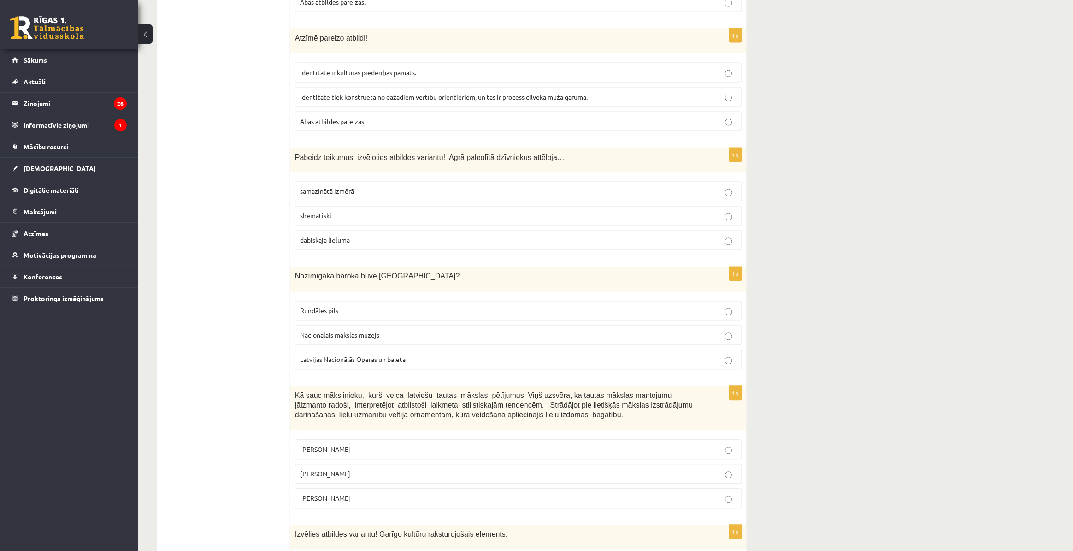
scroll to position [3456, 0]
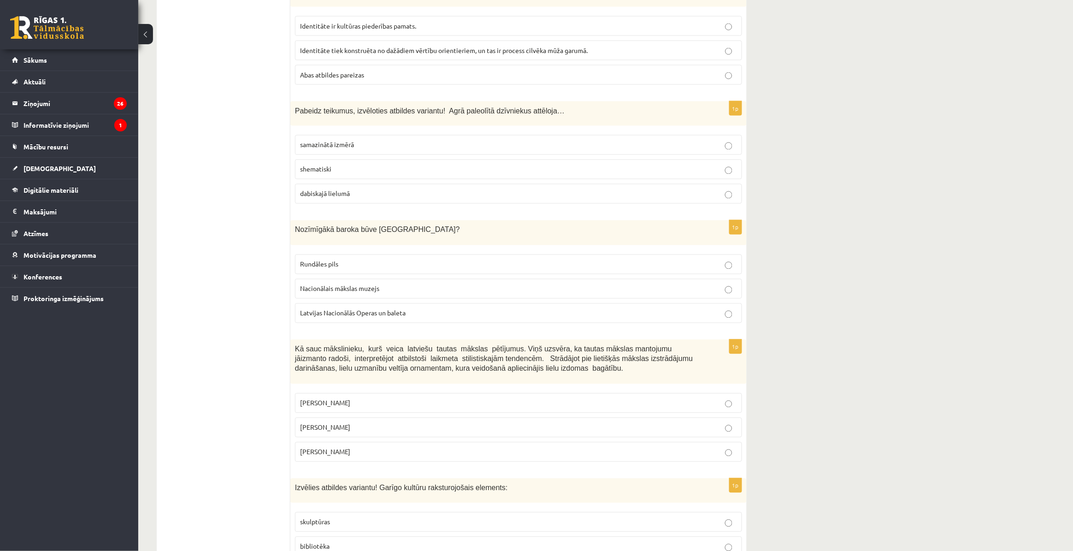
click at [377, 259] on p "Rundāles pils" at bounding box center [518, 264] width 437 height 10
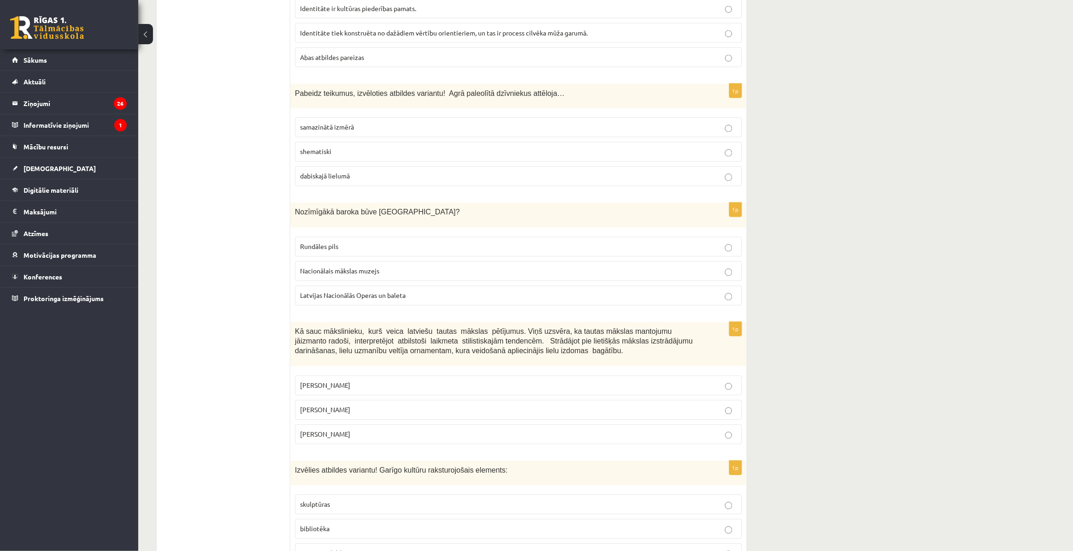
scroll to position [3513, 0]
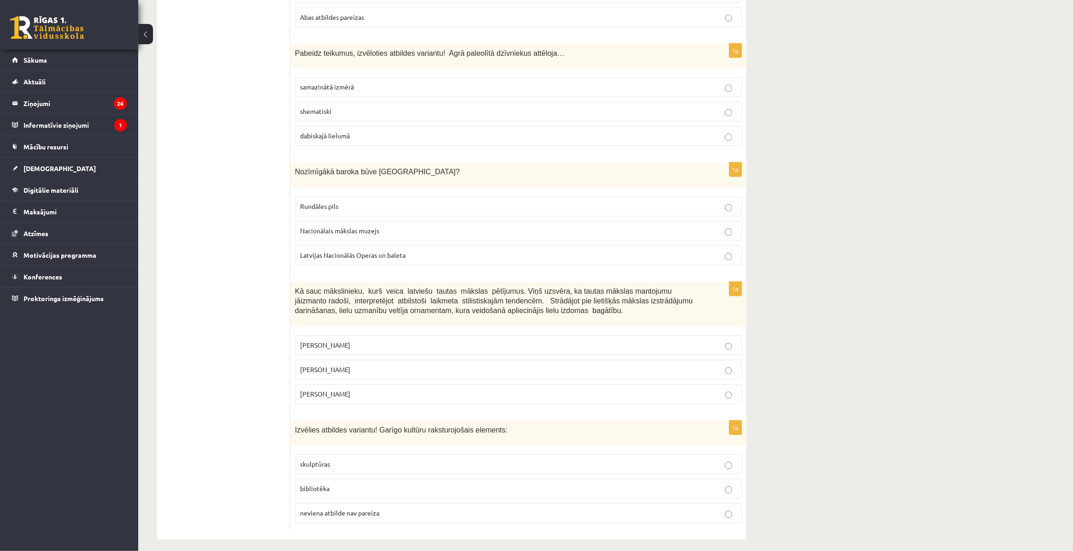
click at [356, 365] on p "[PERSON_NAME]" at bounding box center [518, 370] width 437 height 10
click at [342, 440] on p "bibliotēka" at bounding box center [518, 489] width 437 height 10
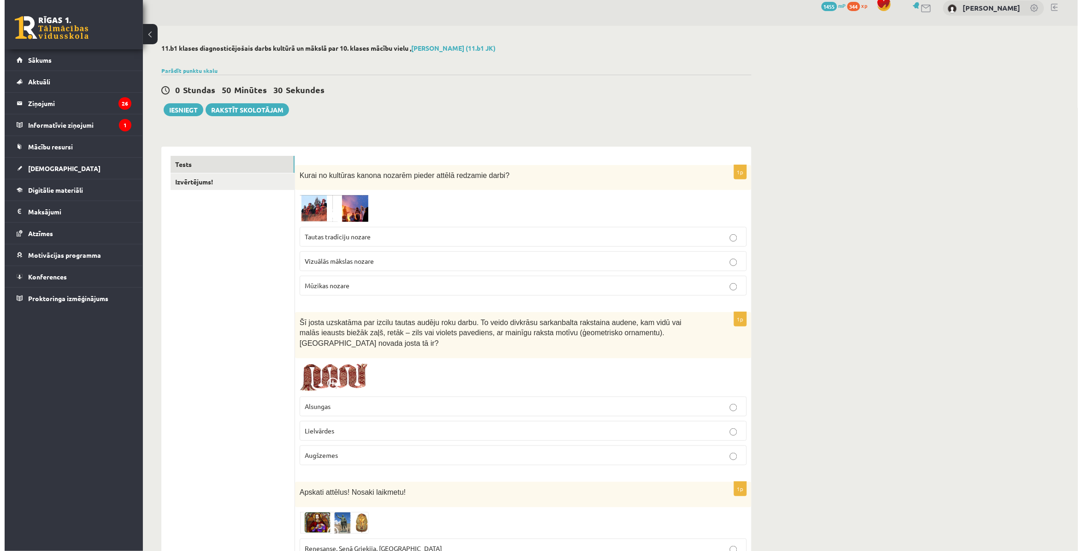
scroll to position [0, 0]
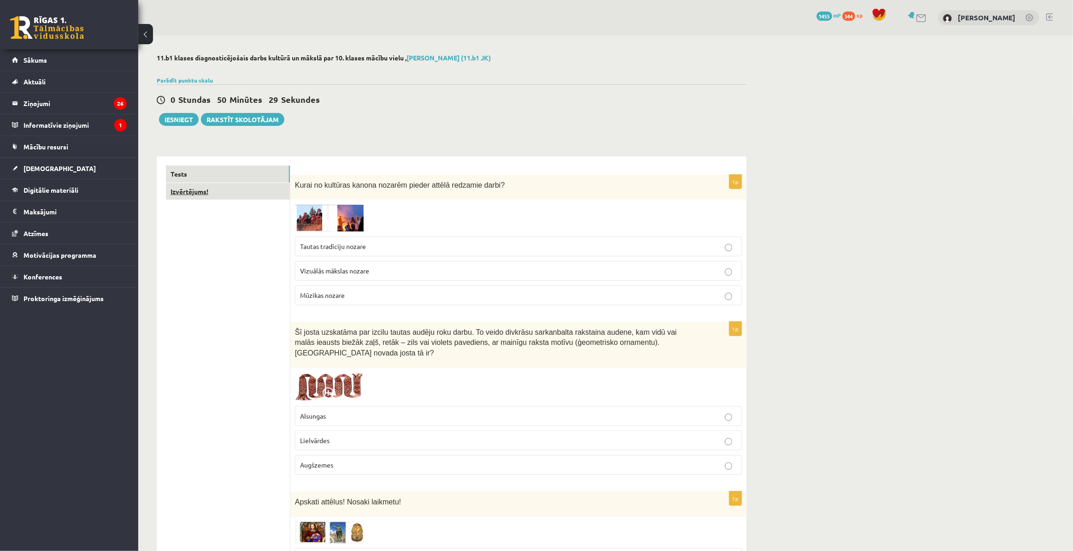
click at [229, 194] on link "Izvērtējums!" at bounding box center [228, 191] width 124 height 17
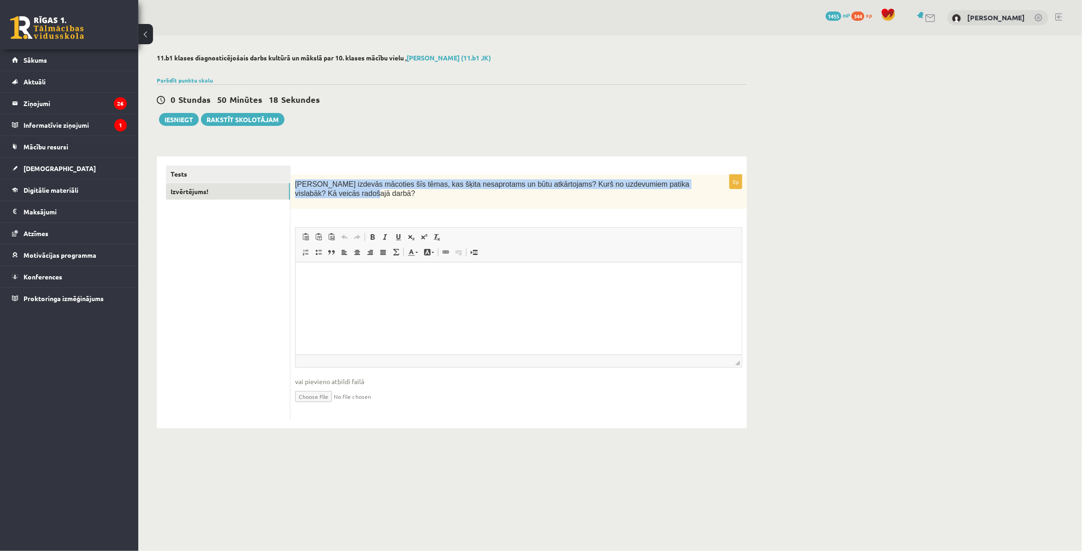
drag, startPoint x: 337, startPoint y: 192, endPoint x: 295, endPoint y: 183, distance: 43.3
click at [295, 183] on p "[PERSON_NAME] izdevās mācoties šīs tēmas, kas šķita nesaprotams un būtu atkārto…" at bounding box center [495, 188] width 401 height 19
copy span "[PERSON_NAME] izdevās mācoties šīs tēmas, kas šķita nesaprotams un būtu atkārto…"
click at [425, 290] on html at bounding box center [518, 276] width 446 height 28
click at [428, 290] on html at bounding box center [518, 276] width 446 height 28
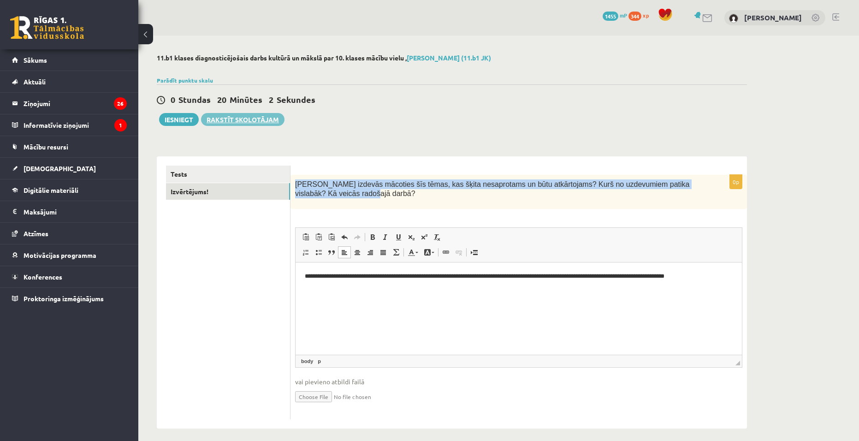
drag, startPoint x: 181, startPoint y: 118, endPoint x: 206, endPoint y: 126, distance: 26.1
click at [181, 118] on button "Iesniegt" at bounding box center [179, 119] width 40 height 13
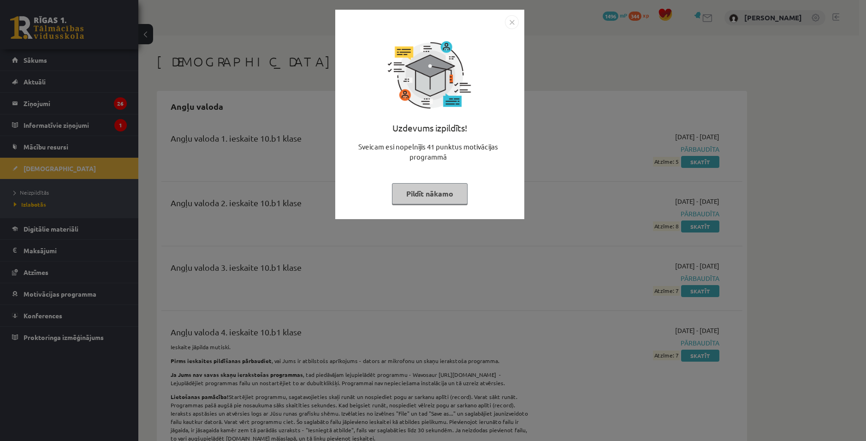
click at [445, 196] on button "Pildīt nākamo" at bounding box center [430, 193] width 76 height 21
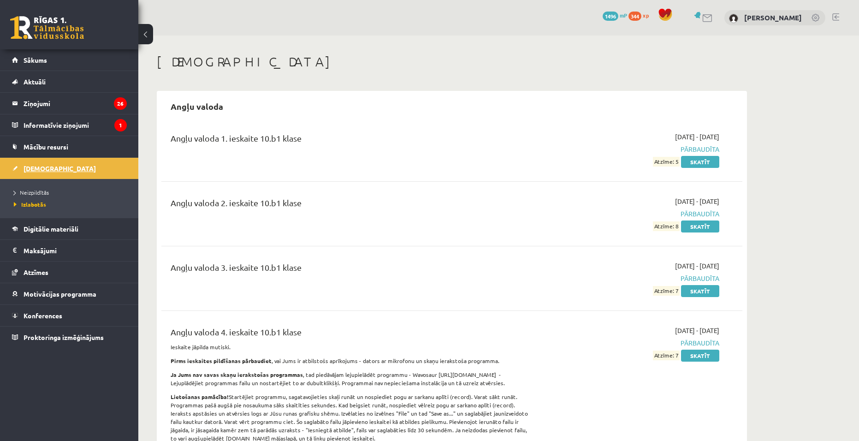
click at [47, 166] on span "[DEMOGRAPHIC_DATA]" at bounding box center [60, 168] width 72 height 8
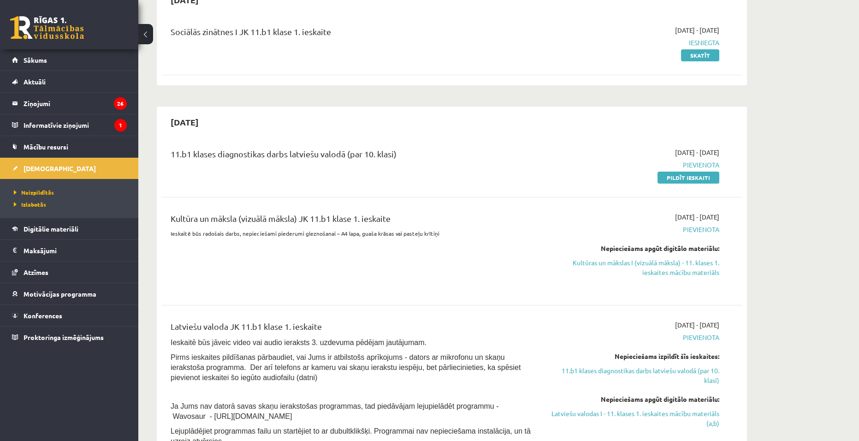
scroll to position [138, 0]
